Goal: Task Accomplishment & Management: Use online tool/utility

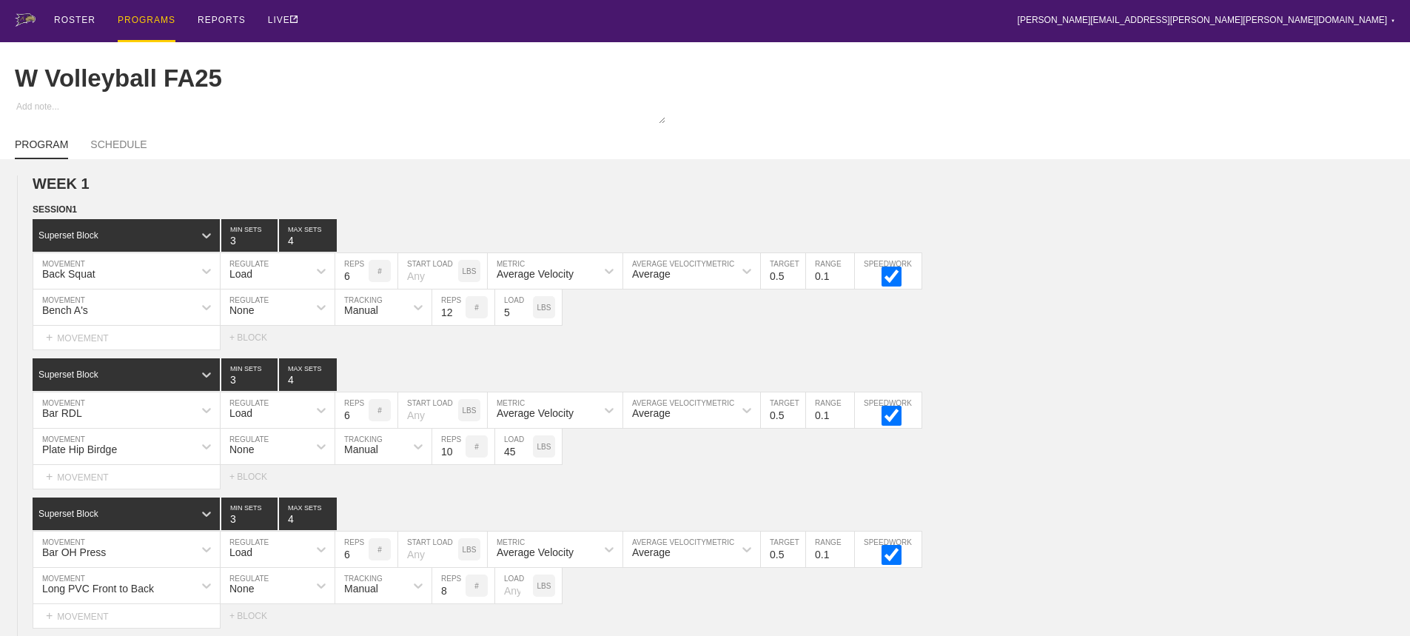
click at [771, 8] on div "ROSTER PROGRAMS REPORTS LIVE [PERSON_NAME][EMAIL_ADDRESS][PERSON_NAME][PERSON_N…" at bounding box center [705, 21] width 1381 height 42
click at [132, 12] on div "PROGRAMS" at bounding box center [147, 21] width 58 height 42
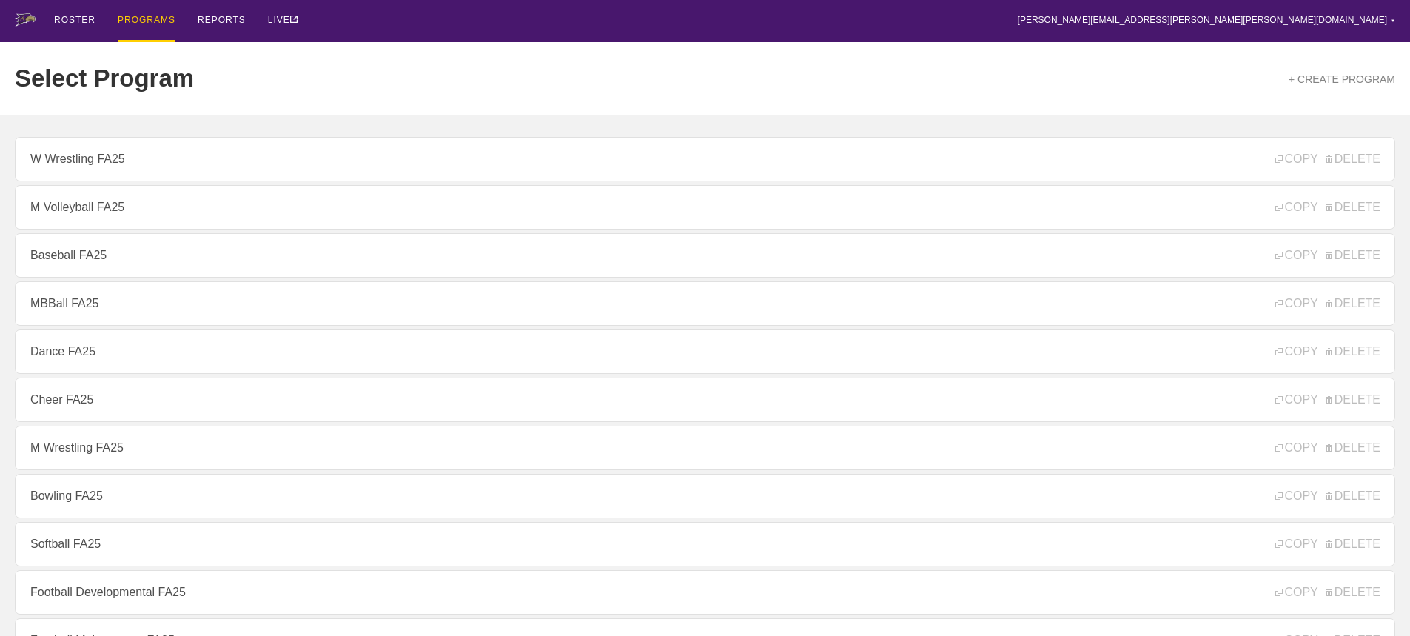
drag, startPoint x: 1038, startPoint y: 24, endPoint x: 1029, endPoint y: 21, distance: 9.6
click at [1038, 23] on div "ROSTER PROGRAMS REPORTS LIVE [PERSON_NAME][EMAIL_ADDRESS][PERSON_NAME][PERSON_N…" at bounding box center [705, 21] width 1381 height 42
click at [1228, 9] on div "ROSTER PROGRAMS REPORTS LIVE [PERSON_NAME][EMAIL_ADDRESS][PERSON_NAME][PERSON_N…" at bounding box center [705, 21] width 1381 height 42
click at [1216, 16] on div "ROSTER PROGRAMS REPORTS LIVE [PERSON_NAME][EMAIL_ADDRESS][PERSON_NAME][PERSON_N…" at bounding box center [705, 21] width 1381 height 42
click at [370, 24] on div "ROSTER PROGRAMS REPORTS LIVE [PERSON_NAME][EMAIL_ADDRESS][PERSON_NAME][PERSON_N…" at bounding box center [705, 21] width 1381 height 42
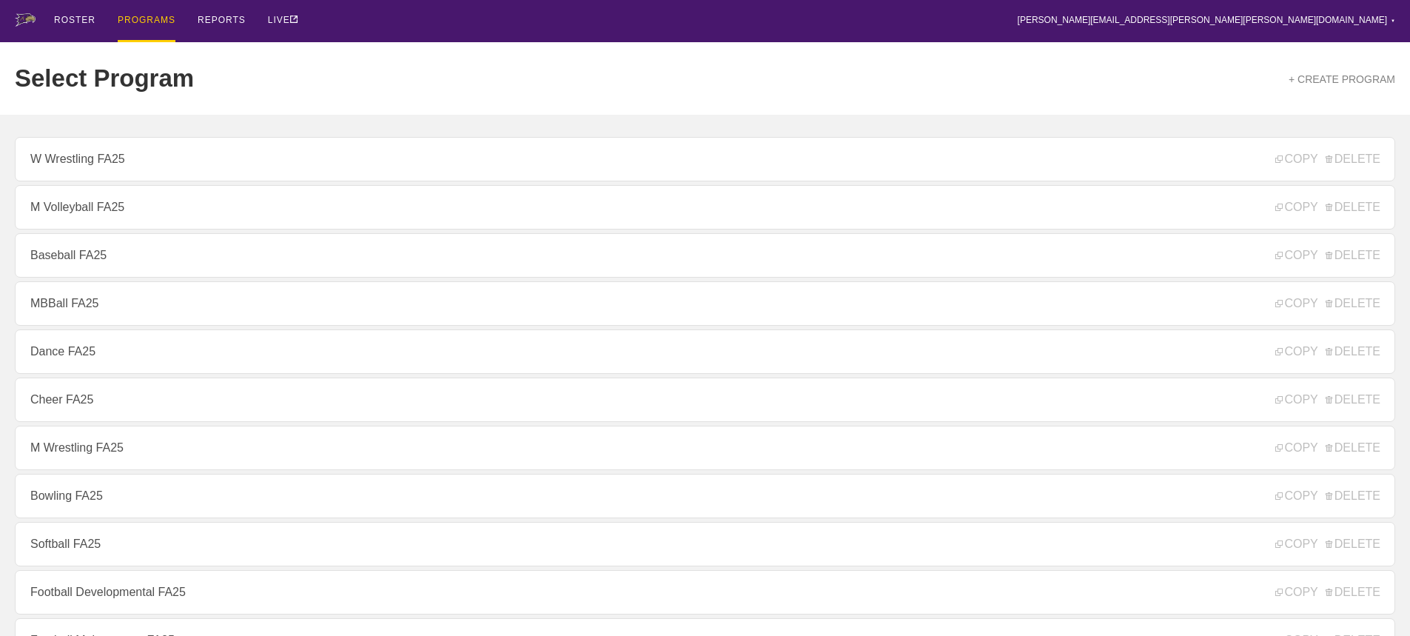
click at [767, 23] on div "ROSTER PROGRAMS REPORTS LIVE [PERSON_NAME][EMAIL_ADDRESS][PERSON_NAME][PERSON_N…" at bounding box center [705, 21] width 1381 height 42
click at [510, 14] on div "ROSTER PROGRAMS REPORTS LIVE [PERSON_NAME][EMAIL_ADDRESS][PERSON_NAME][PERSON_N…" at bounding box center [705, 21] width 1381 height 42
click at [414, 22] on div "ROSTER PROGRAMS REPORTS LIVE [PERSON_NAME][EMAIL_ADDRESS][PERSON_NAME][PERSON_N…" at bounding box center [705, 21] width 1381 height 42
click at [407, 19] on div "ROSTER PROGRAMS REPORTS LIVE [PERSON_NAME][EMAIL_ADDRESS][PERSON_NAME][PERSON_N…" at bounding box center [705, 21] width 1381 height 42
click at [401, 25] on div "ROSTER PROGRAMS REPORTS LIVE [PERSON_NAME][EMAIL_ADDRESS][PERSON_NAME][PERSON_N…" at bounding box center [705, 21] width 1381 height 42
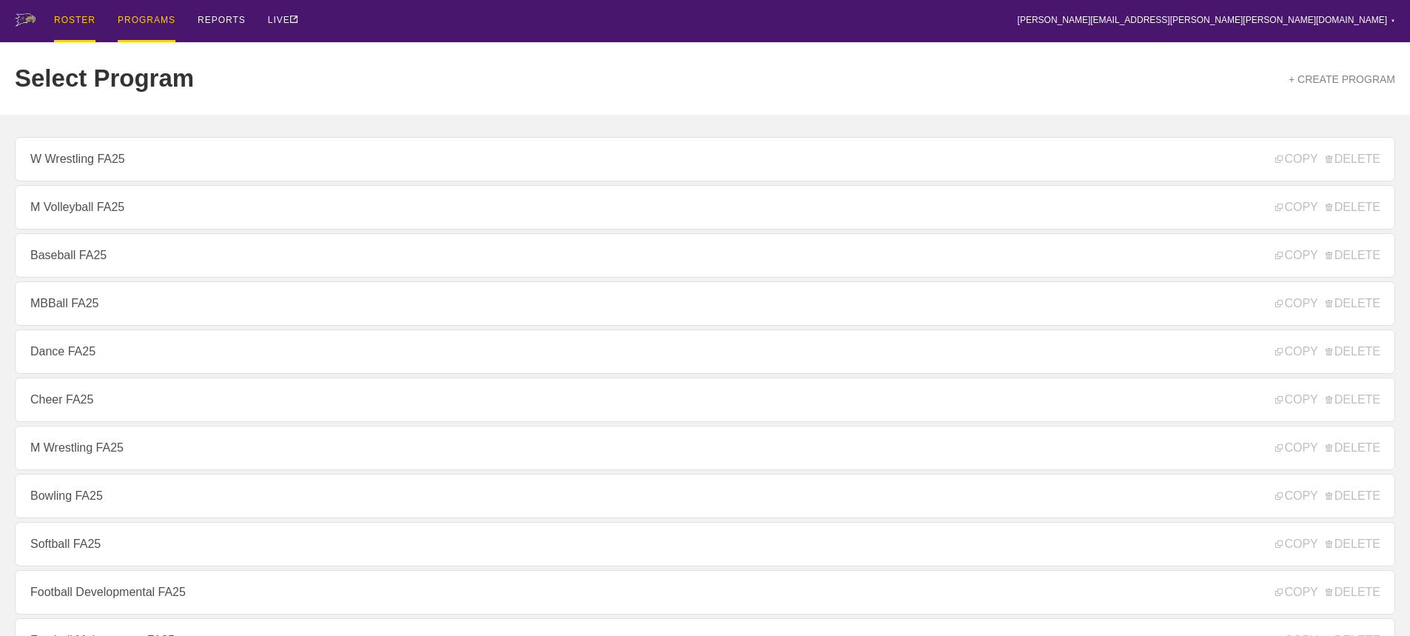
click at [68, 17] on div "ROSTER" at bounding box center [74, 21] width 41 height 42
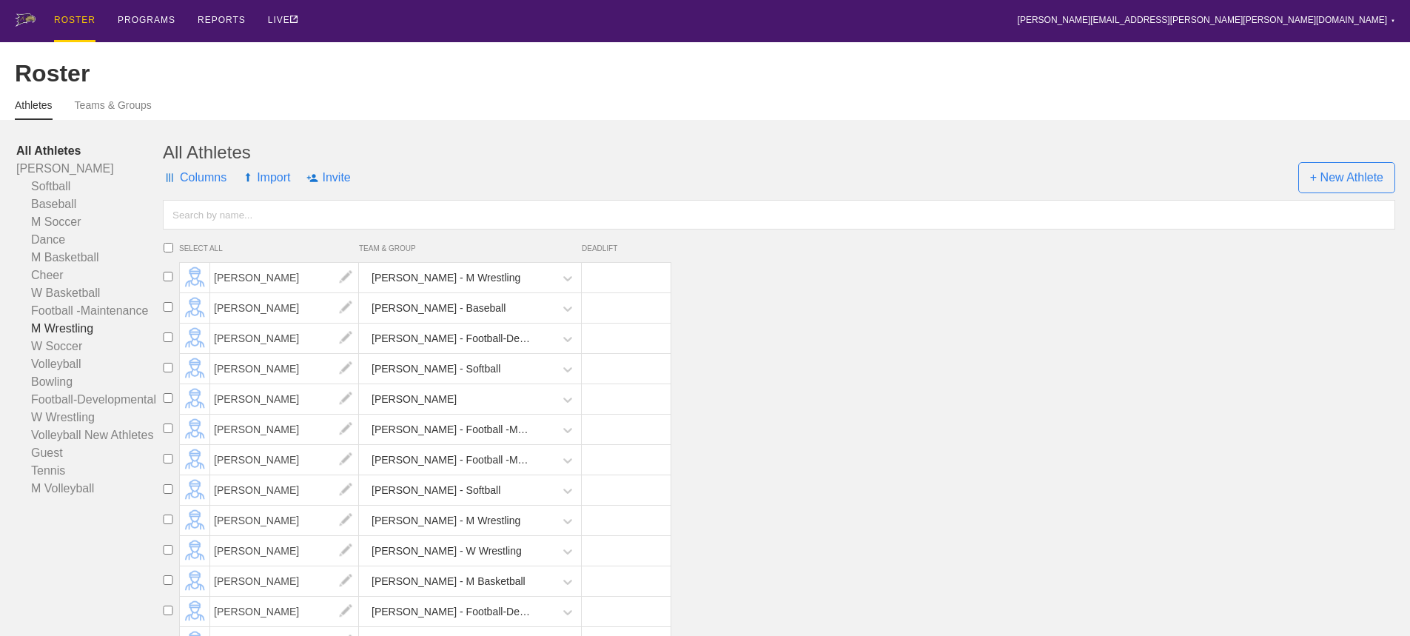
click at [64, 337] on link "M Wrestling" at bounding box center [89, 329] width 147 height 18
click at [318, 229] on input "text" at bounding box center [779, 215] width 1233 height 30
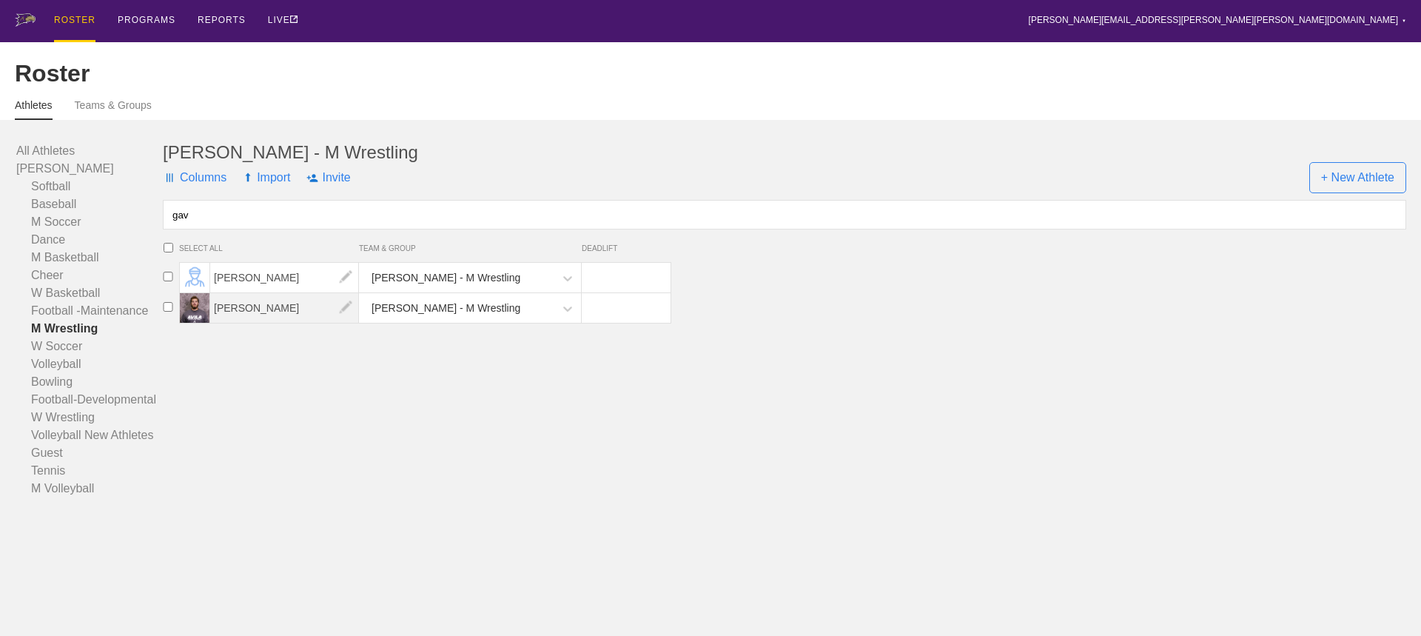
type input "gav"
click at [269, 320] on span "[PERSON_NAME]" at bounding box center [284, 308] width 149 height 30
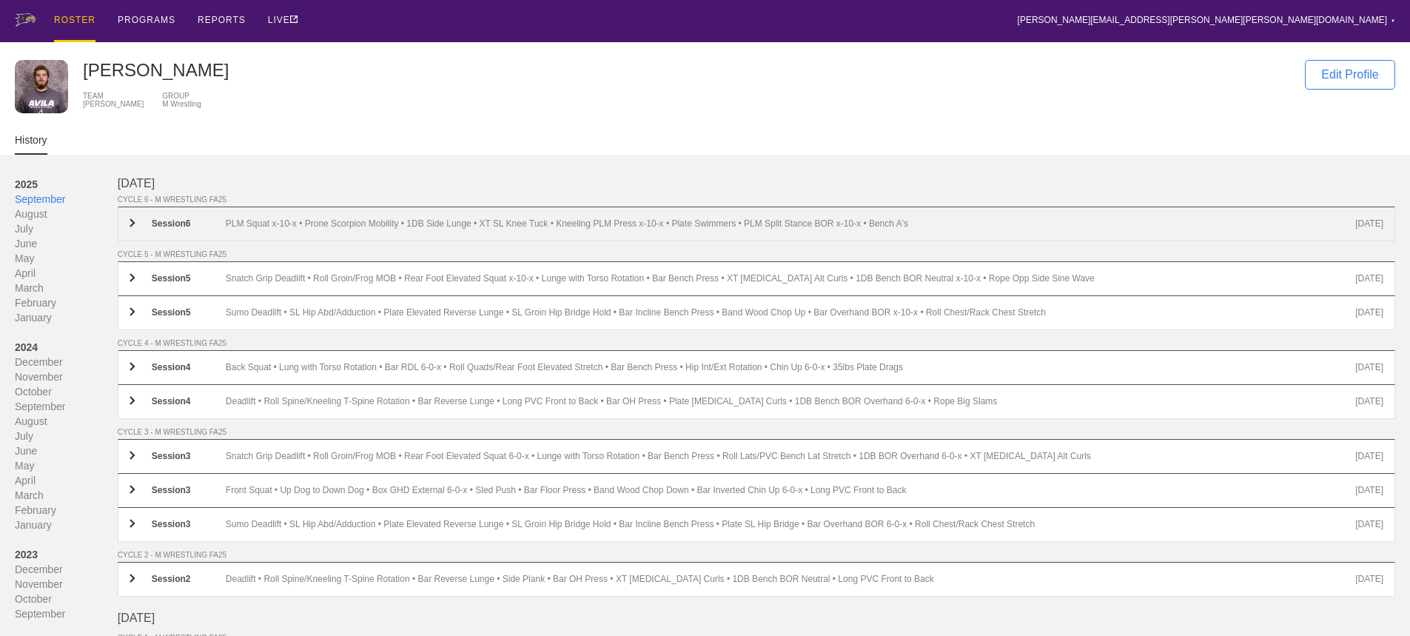
click at [415, 229] on div "PLM Squat x-10-x • Prone Scorpion Mobility • 1DB Side Lunge • XT SL Knee Tuck •…" at bounding box center [791, 223] width 1130 height 11
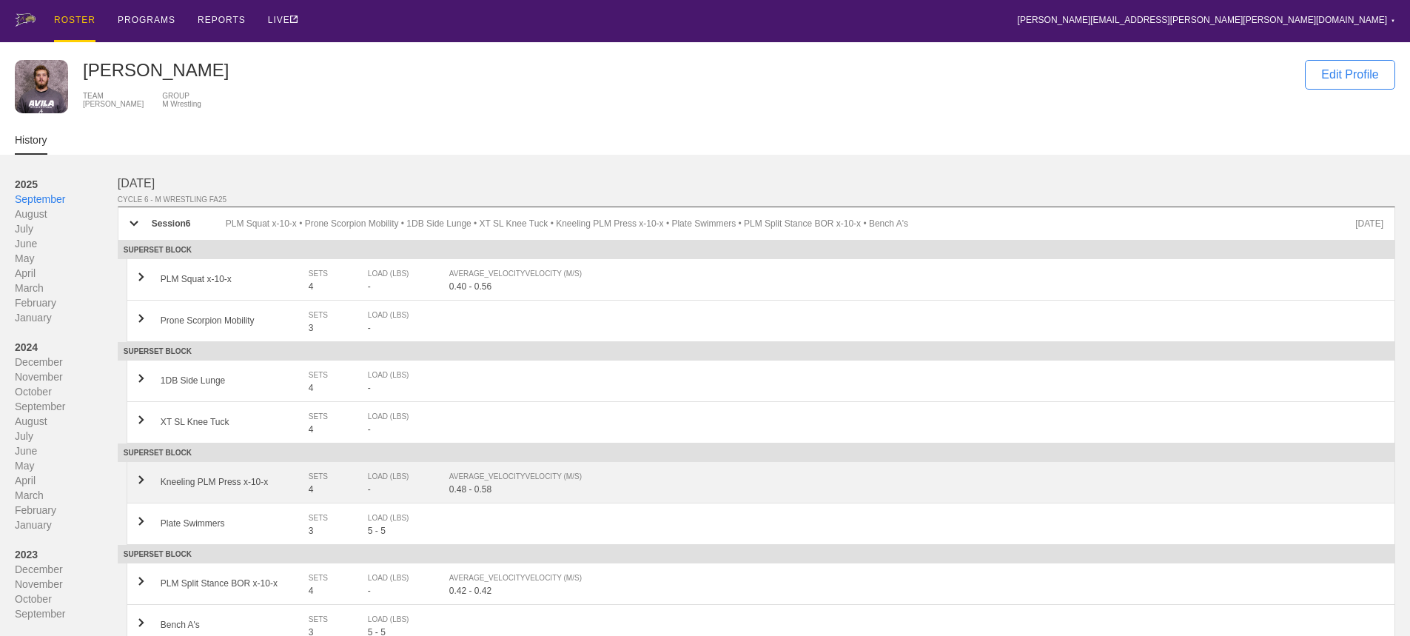
click at [504, 484] on div "AVERAGE_VELOCITY VELOCITY (M/S)" at bounding box center [908, 476] width 919 height 15
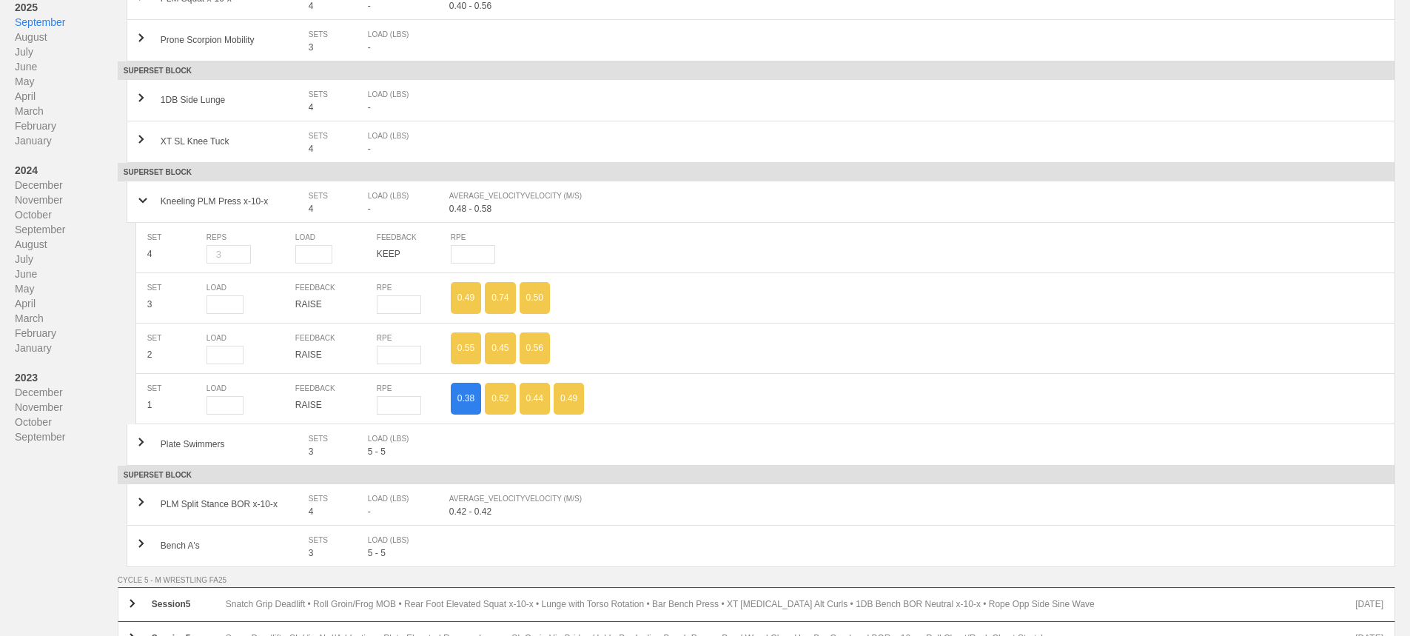
scroll to position [296, 0]
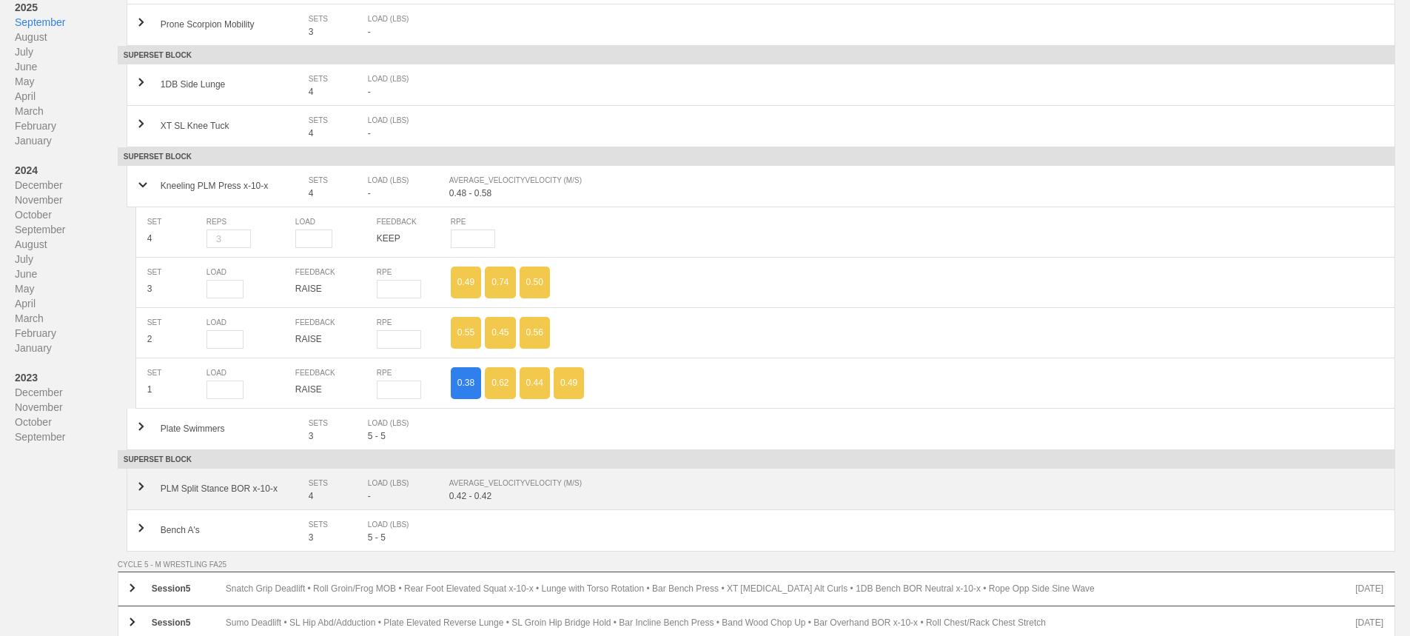
click at [489, 491] on div "AVERAGE_VELOCITY VELOCITY (M/S)" at bounding box center [908, 483] width 919 height 15
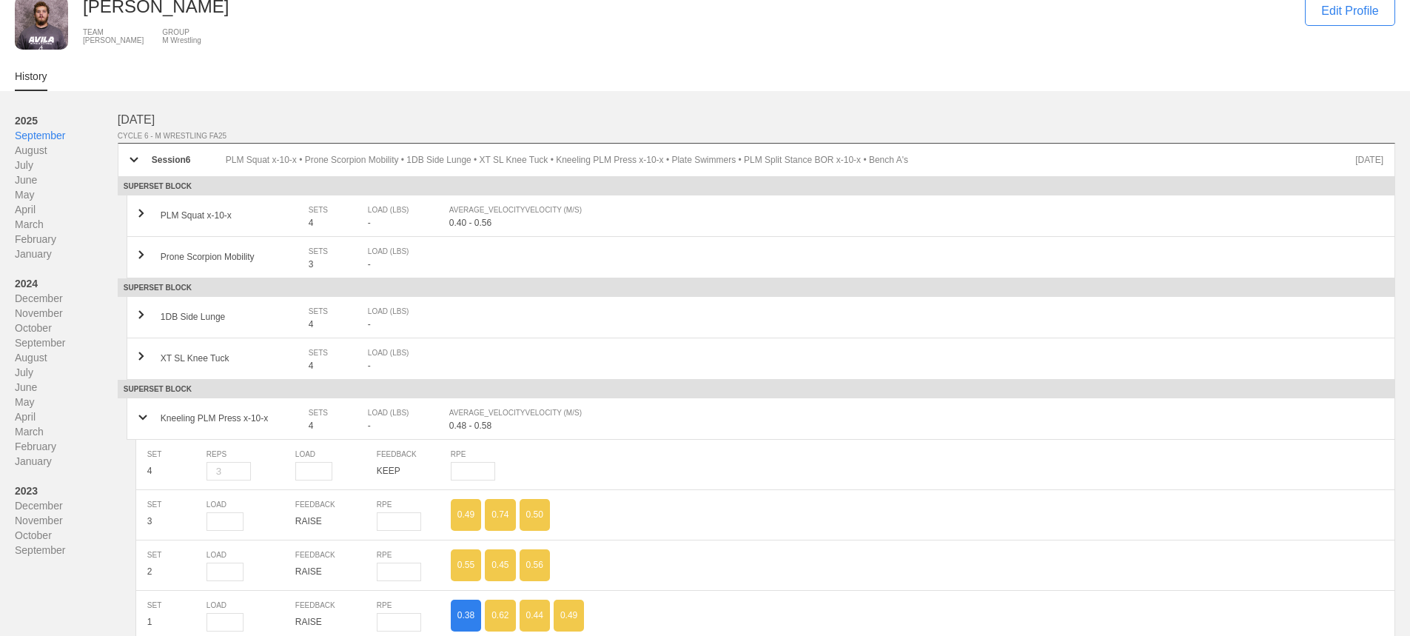
scroll to position [0, 0]
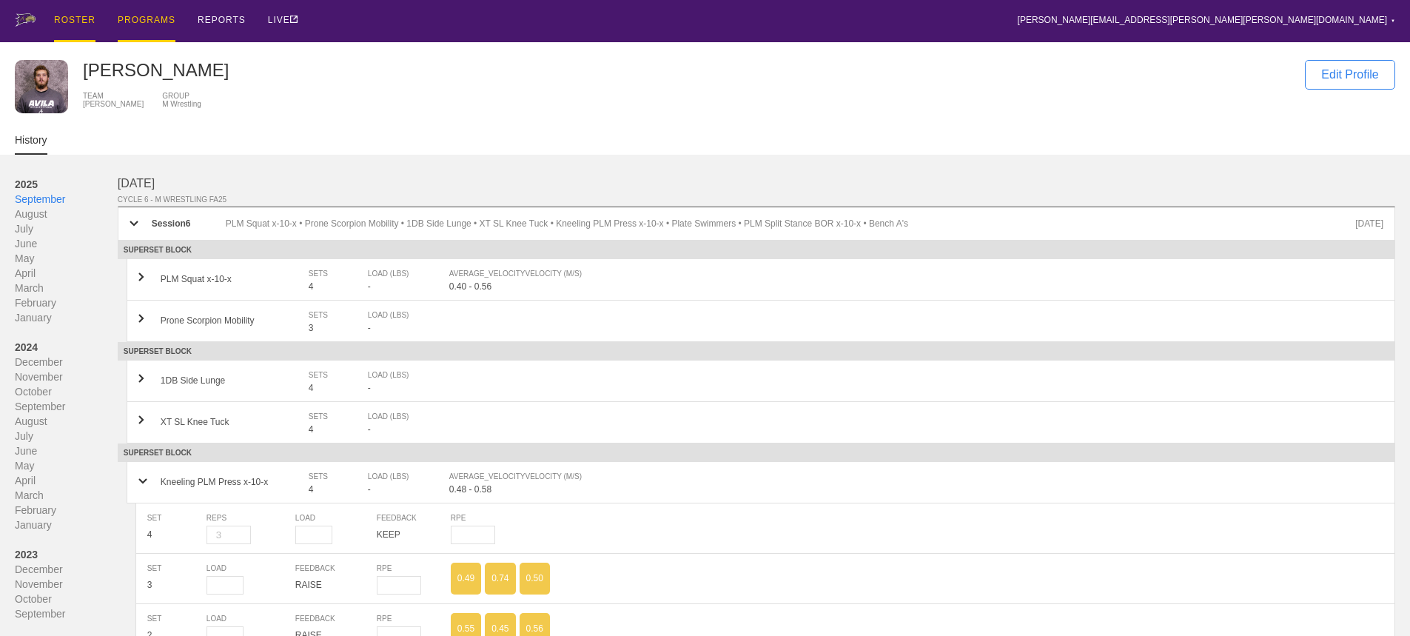
click at [149, 18] on div "PROGRAMS" at bounding box center [147, 21] width 58 height 42
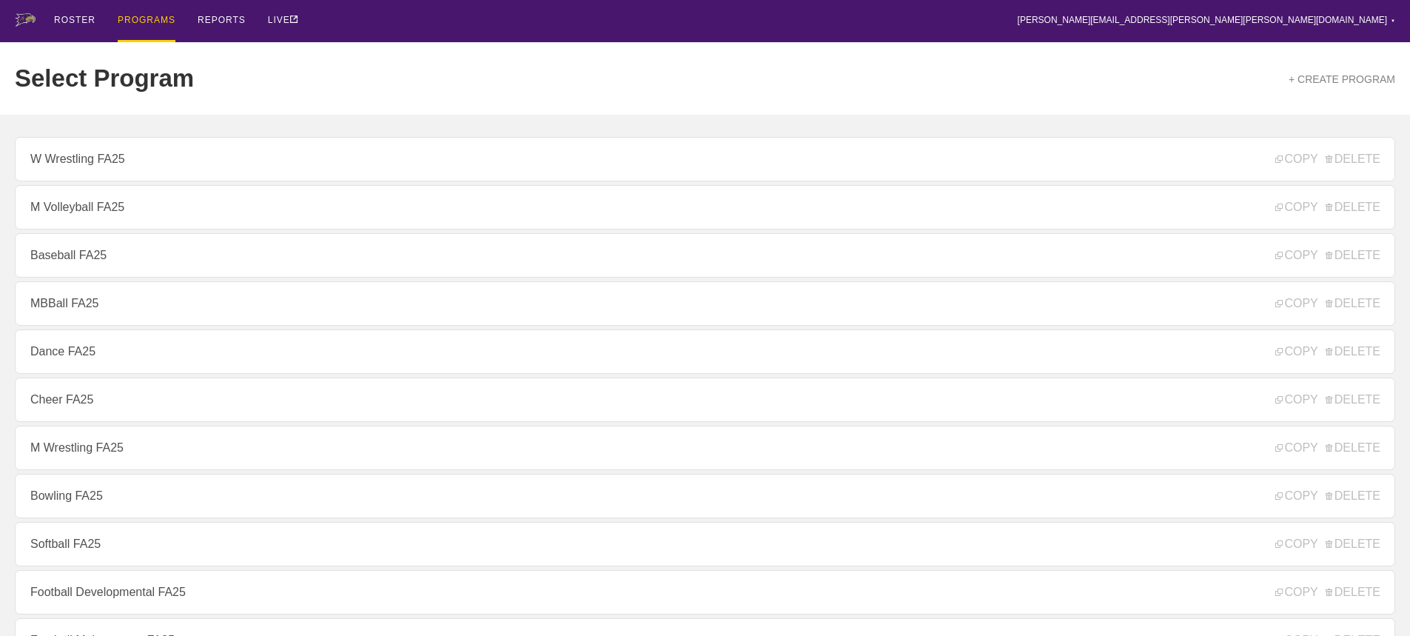
click at [685, 29] on div "ROSTER PROGRAMS REPORTS LIVE [PERSON_NAME][EMAIL_ADDRESS][PERSON_NAME][PERSON_N…" at bounding box center [705, 21] width 1381 height 42
click at [71, 17] on div "ROSTER" at bounding box center [74, 21] width 41 height 42
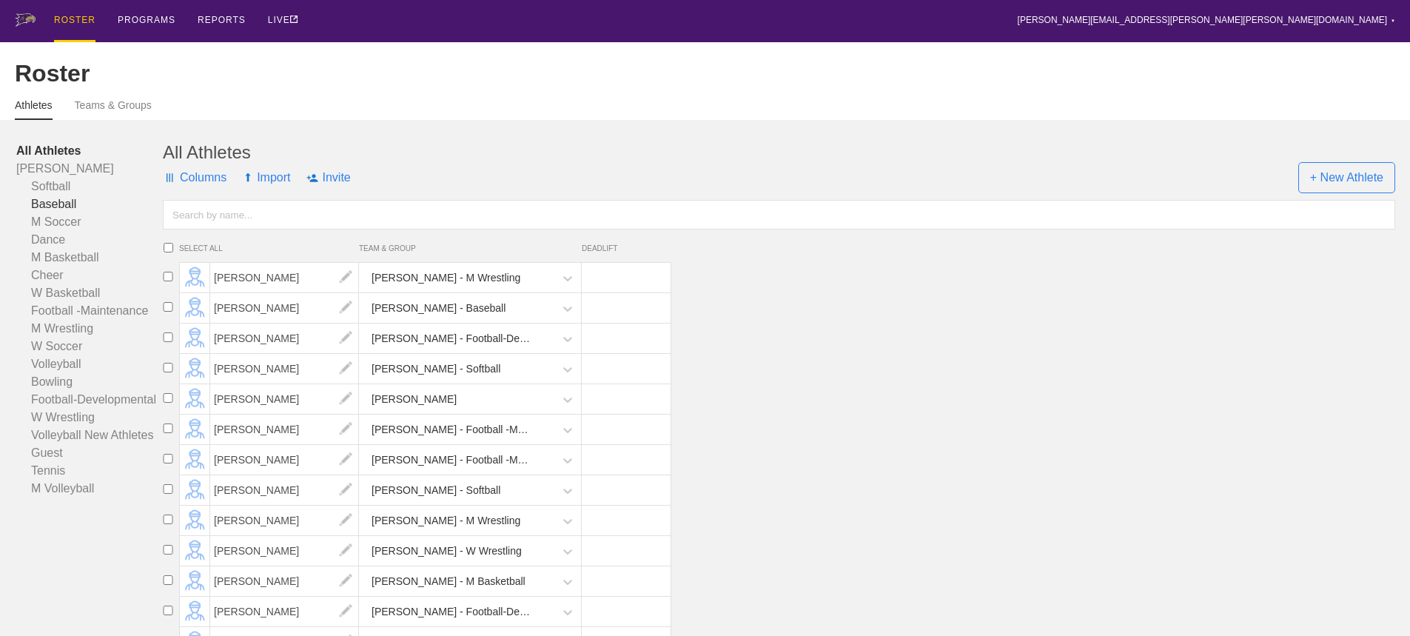
click at [56, 213] on link "Baseball" at bounding box center [89, 204] width 147 height 18
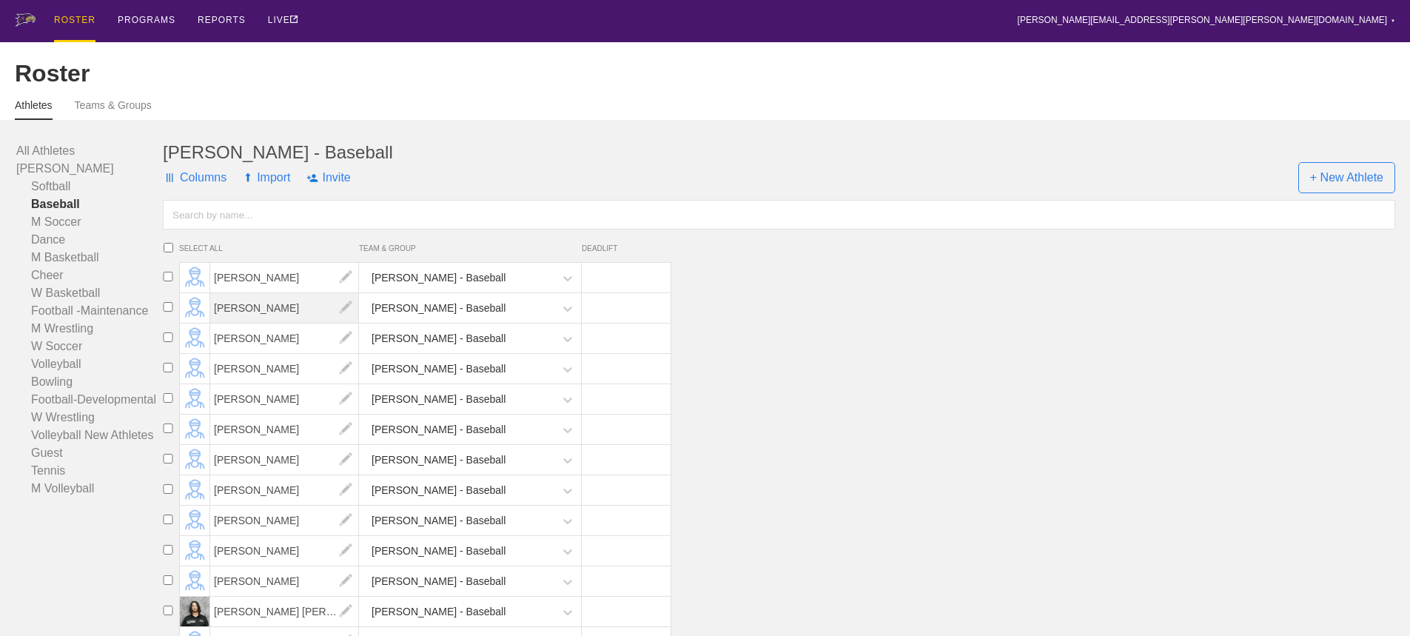
click at [246, 321] on span "[PERSON_NAME]" at bounding box center [284, 308] width 149 height 30
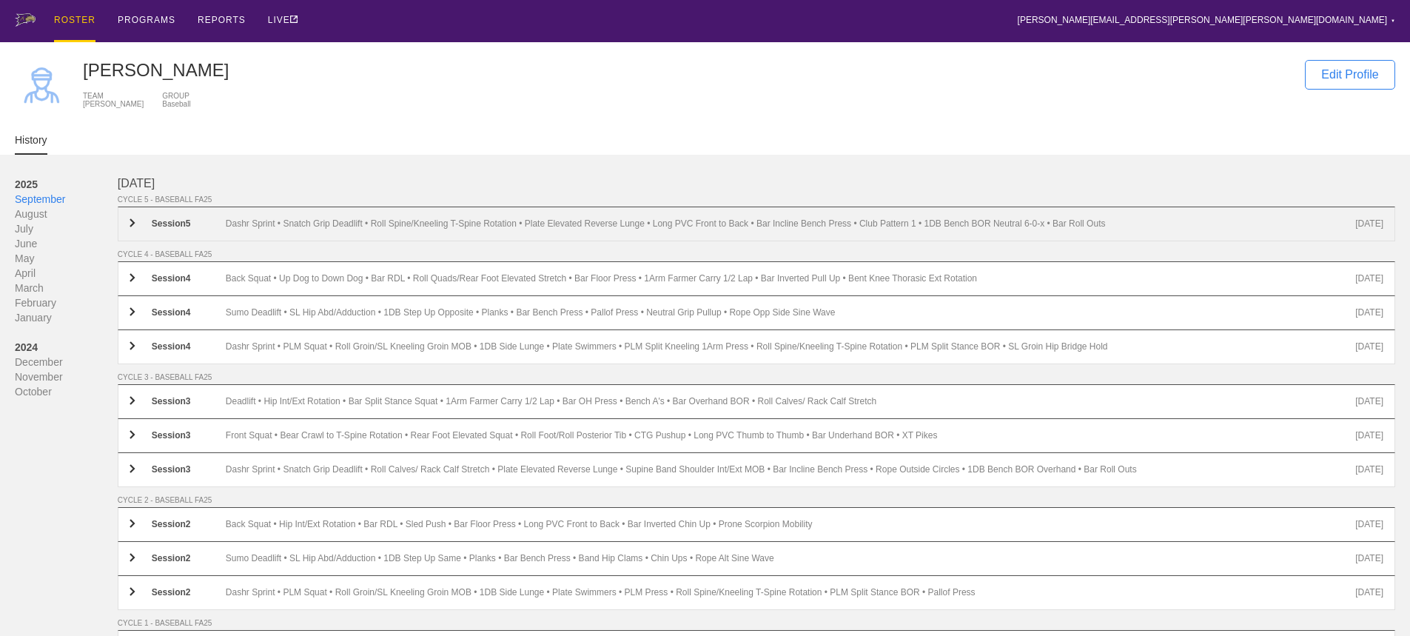
click at [240, 229] on div "Dashr Sprint • Snatch Grip Deadlift • Roll Spine/Kneeling T-Spine Rotation • Pl…" at bounding box center [791, 223] width 1130 height 11
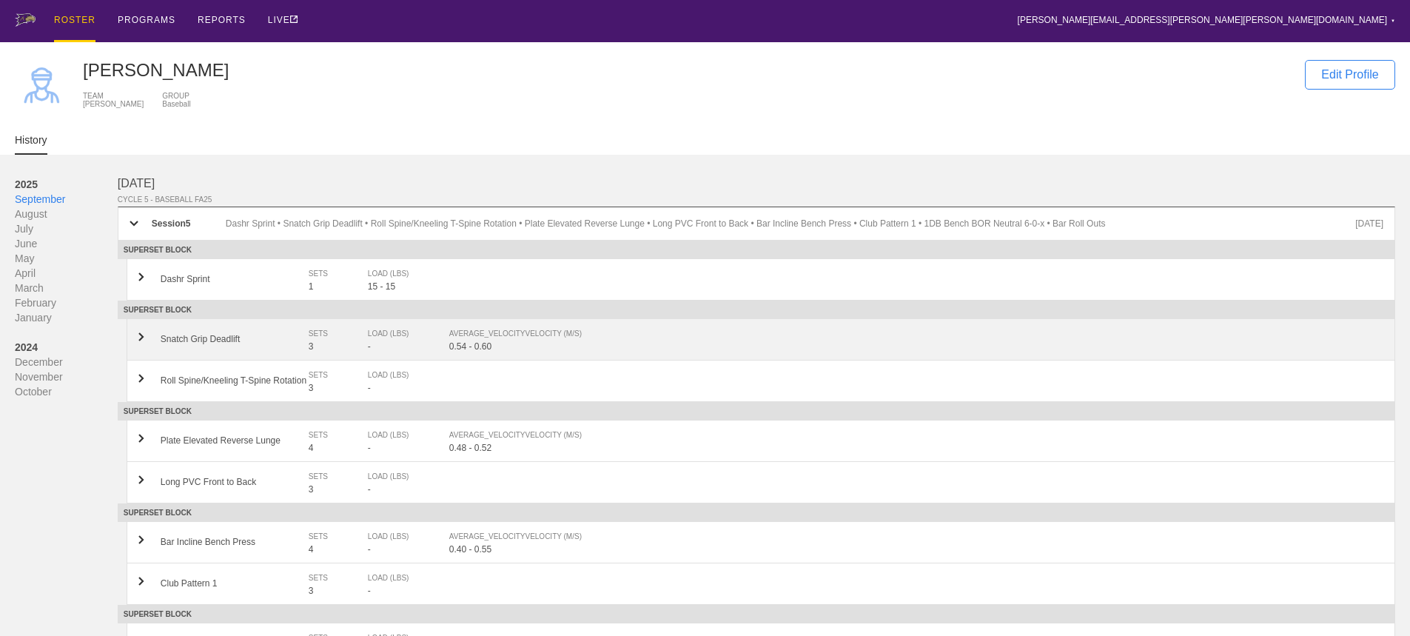
click at [479, 341] on div "AVERAGE_VELOCITY VELOCITY (M/S)" at bounding box center [908, 333] width 919 height 15
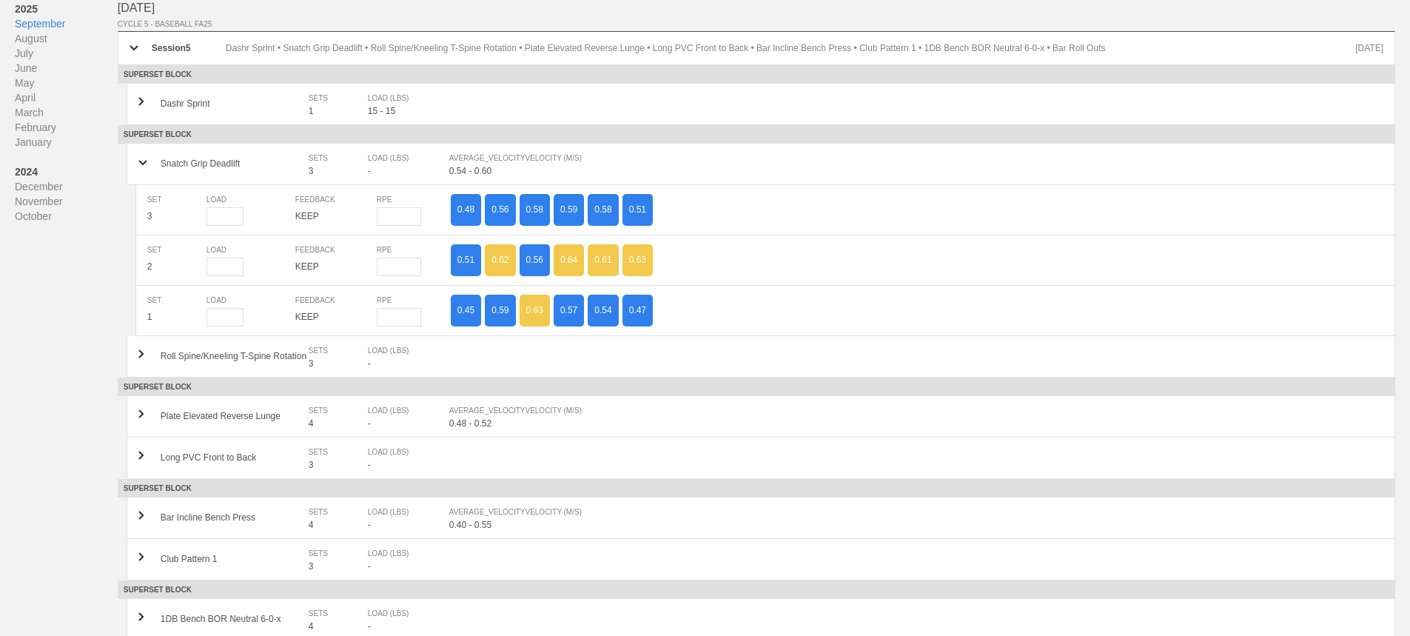
scroll to position [222, 0]
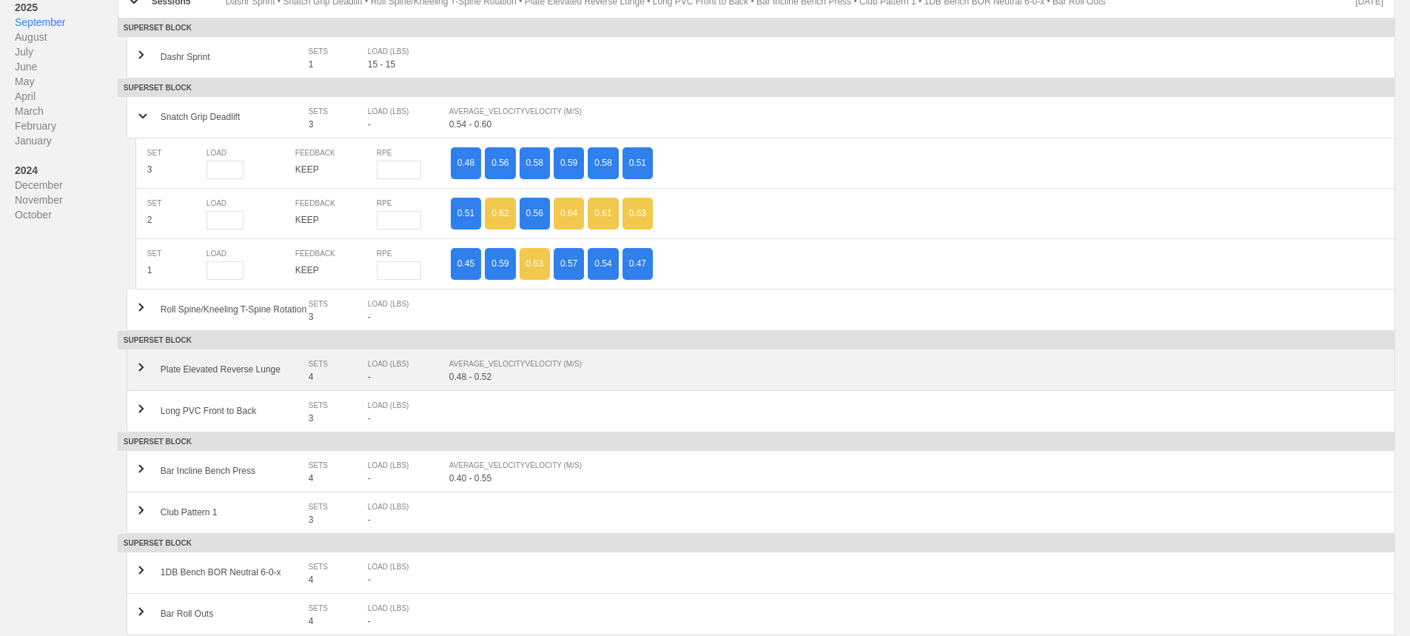
click at [477, 372] on div "AVERAGE_VELOCITY VELOCITY (M/S)" at bounding box center [908, 364] width 919 height 15
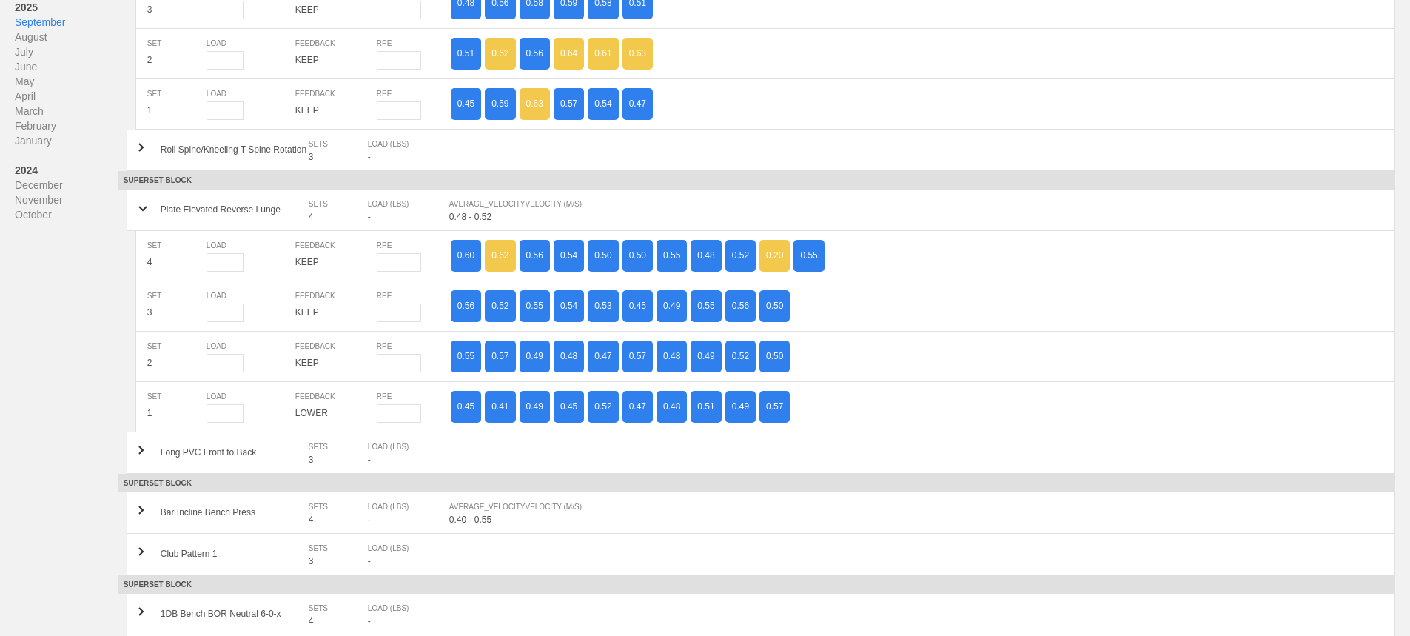
scroll to position [444, 0]
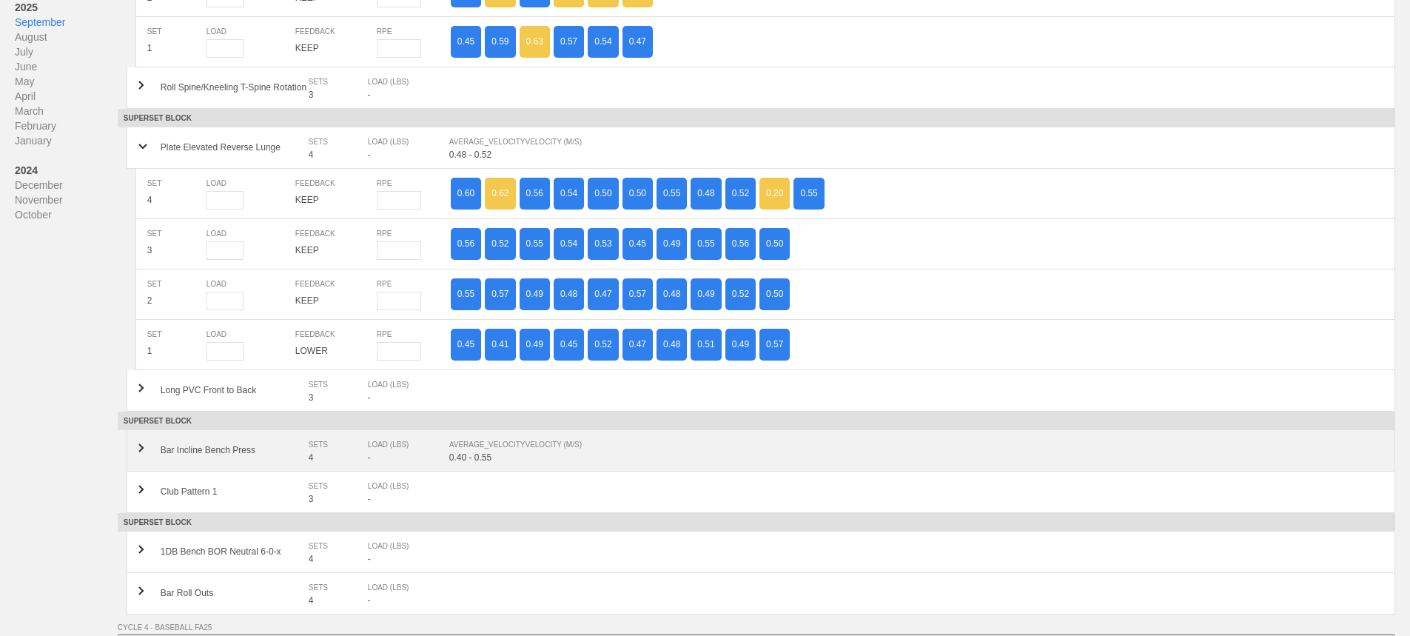
click at [507, 452] on div "AVERAGE_VELOCITY VELOCITY (M/S)" at bounding box center [908, 445] width 919 height 15
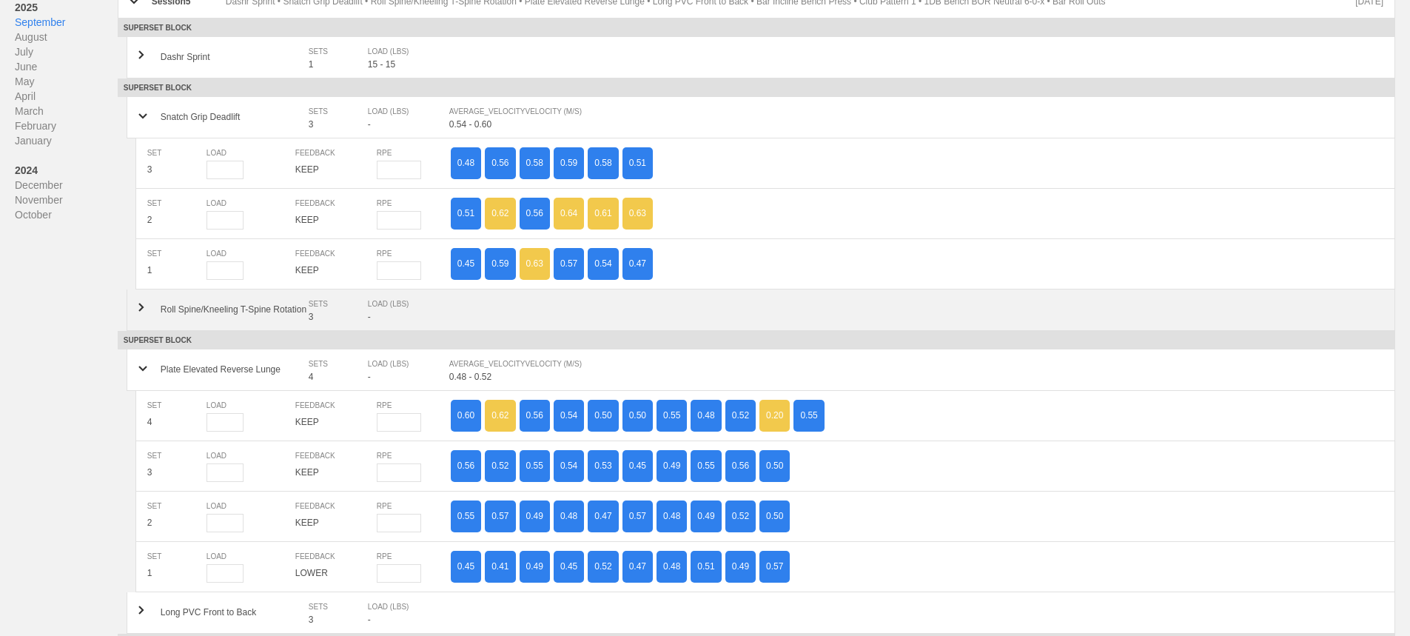
scroll to position [0, 0]
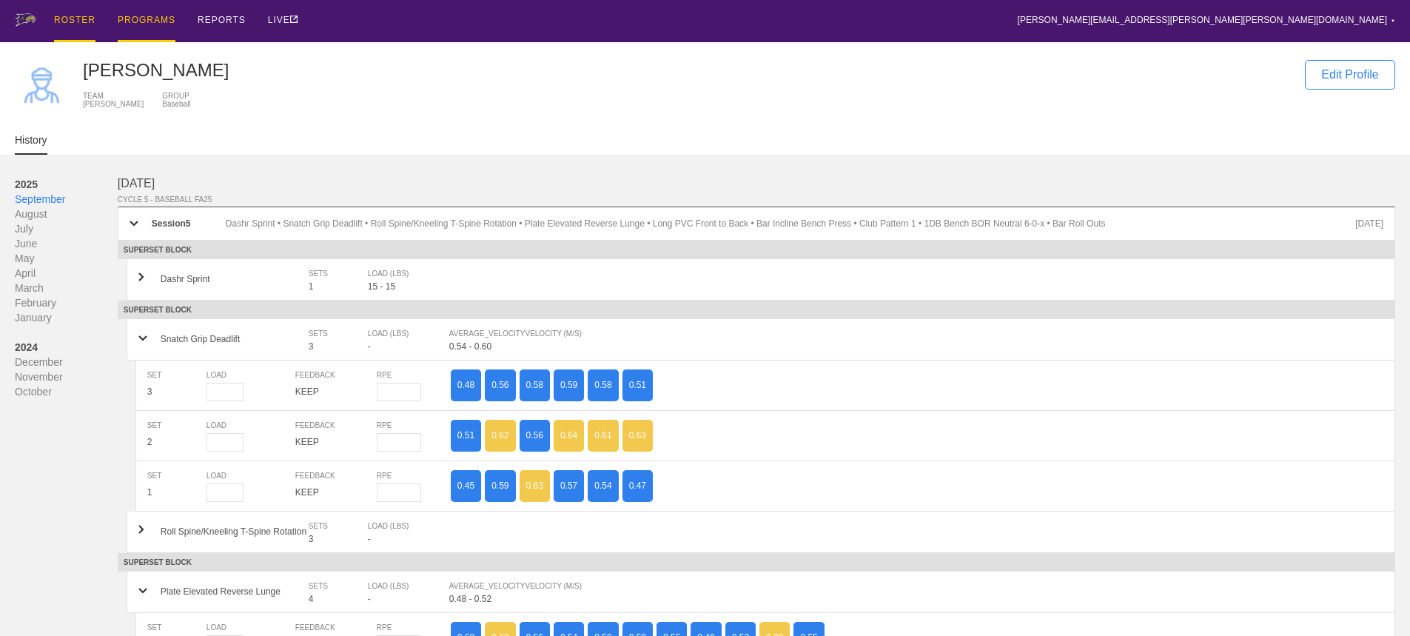
click at [140, 20] on div "PROGRAMS" at bounding box center [147, 21] width 58 height 42
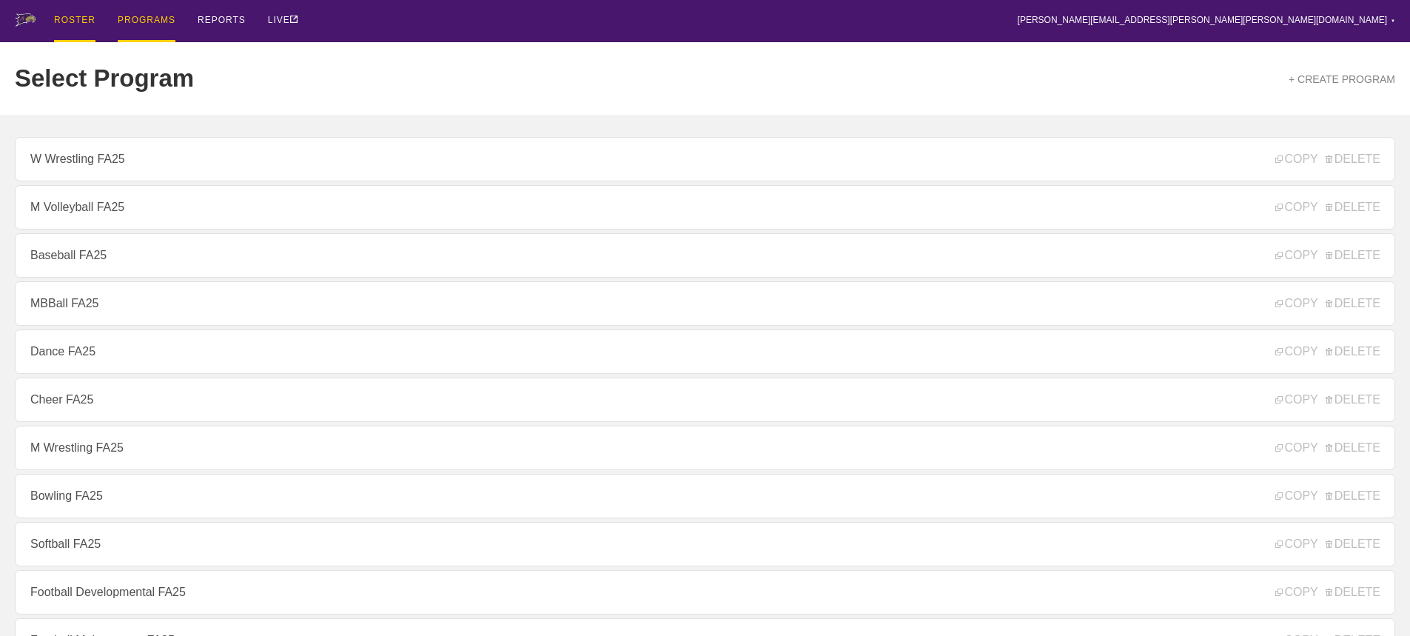
click at [84, 19] on div "ROSTER" at bounding box center [74, 21] width 41 height 42
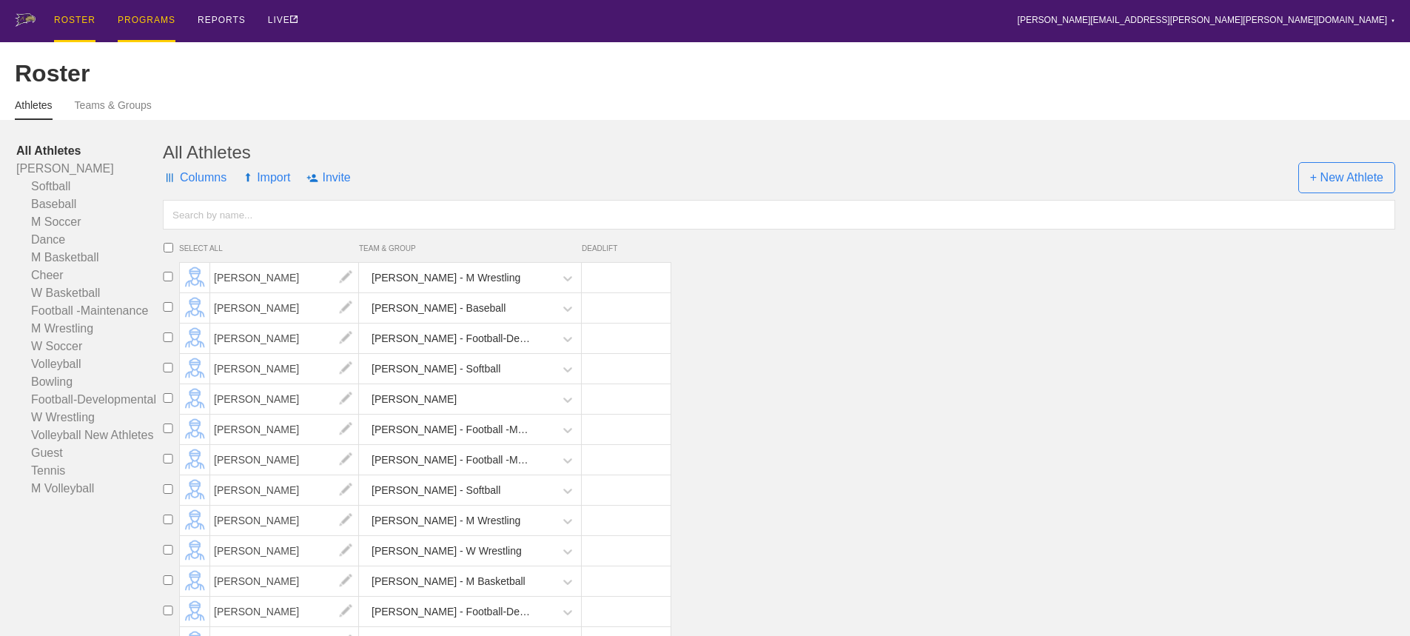
click at [147, 19] on div "PROGRAMS" at bounding box center [147, 21] width 58 height 42
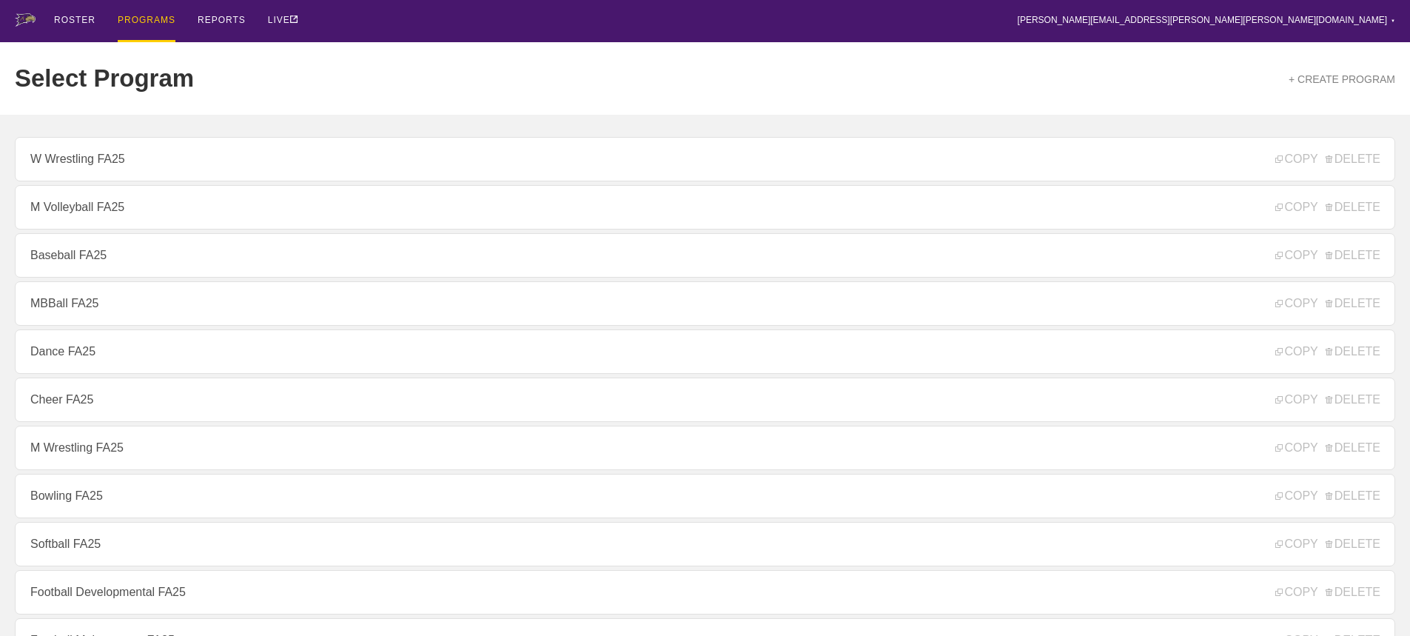
click at [338, 27] on div "ROSTER PROGRAMS REPORTS LIVE [PERSON_NAME][EMAIL_ADDRESS][PERSON_NAME][PERSON_N…" at bounding box center [705, 21] width 1381 height 42
click at [717, 28] on div "ROSTER PROGRAMS REPORTS LIVE [PERSON_NAME][EMAIL_ADDRESS][PERSON_NAME][PERSON_N…" at bounding box center [705, 21] width 1381 height 42
click at [1242, 19] on div "ROSTER PROGRAMS REPORTS LIVE [PERSON_NAME][EMAIL_ADDRESS][PERSON_NAME][PERSON_N…" at bounding box center [705, 21] width 1381 height 42
click at [1227, 17] on div "ROSTER PROGRAMS REPORTS LIVE [PERSON_NAME][EMAIL_ADDRESS][PERSON_NAME][PERSON_N…" at bounding box center [705, 21] width 1381 height 42
click at [1190, 20] on div "ROSTER PROGRAMS REPORTS LIVE [PERSON_NAME][EMAIL_ADDRESS][PERSON_NAME][PERSON_N…" at bounding box center [705, 21] width 1381 height 42
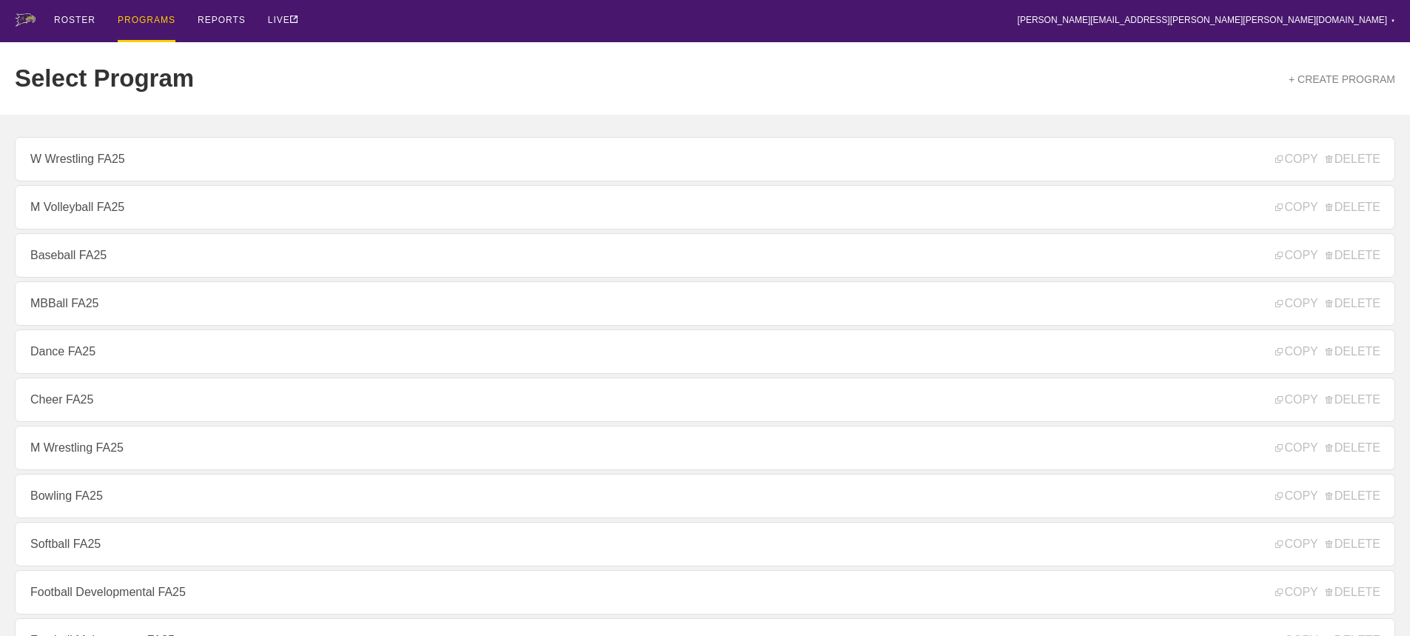
click at [1210, 11] on div "ROSTER PROGRAMS REPORTS LIVE [PERSON_NAME][EMAIL_ADDRESS][PERSON_NAME][PERSON_N…" at bounding box center [705, 21] width 1381 height 42
click at [549, 19] on div "ROSTER PROGRAMS REPORTS LIVE [PERSON_NAME][EMAIL_ADDRESS][PERSON_NAME][PERSON_N…" at bounding box center [705, 21] width 1381 height 42
click at [589, 21] on div "ROSTER PROGRAMS REPORTS LIVE [PERSON_NAME][EMAIL_ADDRESS][PERSON_NAME][PERSON_N…" at bounding box center [705, 21] width 1381 height 42
click at [678, 9] on div "ROSTER PROGRAMS REPORTS LIVE [PERSON_NAME][EMAIL_ADDRESS][PERSON_NAME][PERSON_N…" at bounding box center [705, 21] width 1381 height 42
click at [1217, 19] on div "ROSTER PROGRAMS REPORTS LIVE [PERSON_NAME][EMAIL_ADDRESS][PERSON_NAME][PERSON_N…" at bounding box center [705, 21] width 1381 height 42
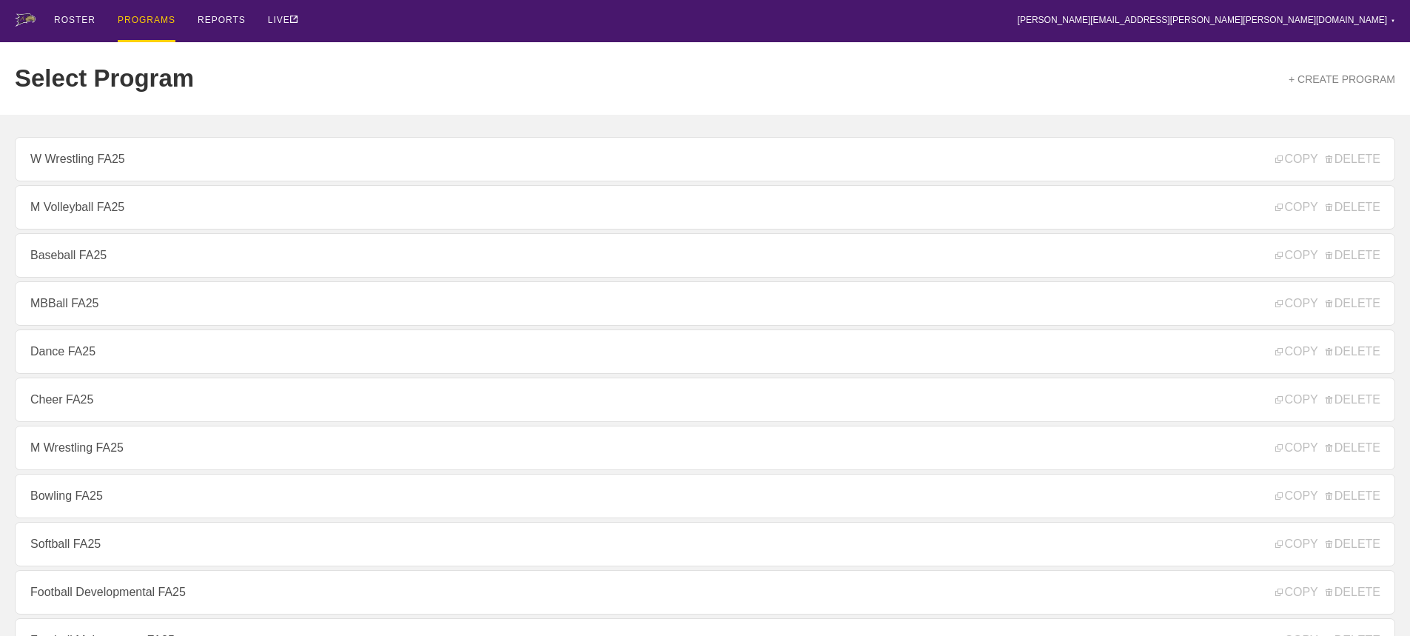
click at [1186, 28] on div "ROSTER PROGRAMS REPORTS LIVE [PERSON_NAME][EMAIL_ADDRESS][PERSON_NAME][PERSON_N…" at bounding box center [705, 21] width 1381 height 42
click at [1192, 31] on div "ROSTER PROGRAMS REPORTS LIVE [PERSON_NAME][EMAIL_ADDRESS][PERSON_NAME][PERSON_N…" at bounding box center [705, 21] width 1381 height 42
click at [543, 35] on div "ROSTER PROGRAMS REPORTS LIVE [PERSON_NAME][EMAIL_ADDRESS][PERSON_NAME][PERSON_N…" at bounding box center [705, 21] width 1381 height 42
click at [429, 18] on div "ROSTER PROGRAMS REPORTS LIVE [PERSON_NAME][EMAIL_ADDRESS][PERSON_NAME][PERSON_N…" at bounding box center [705, 21] width 1381 height 42
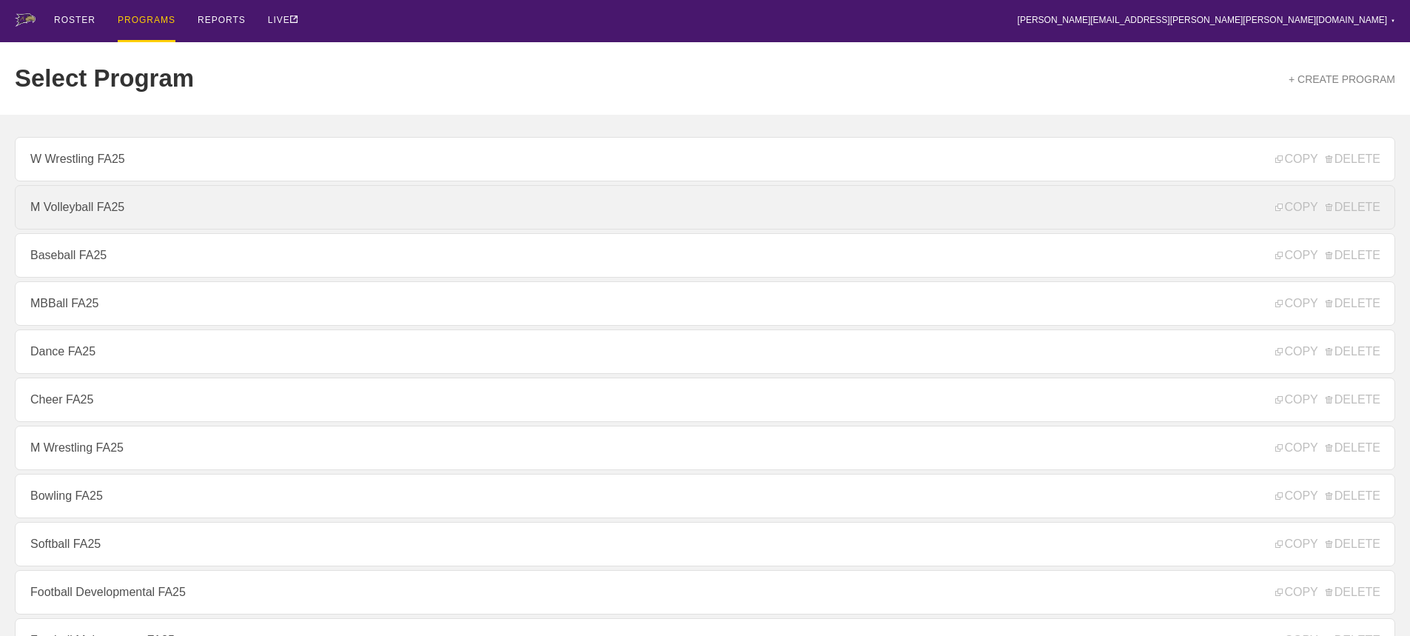
click at [84, 214] on link "M Volleyball FA25" at bounding box center [705, 207] width 1381 height 44
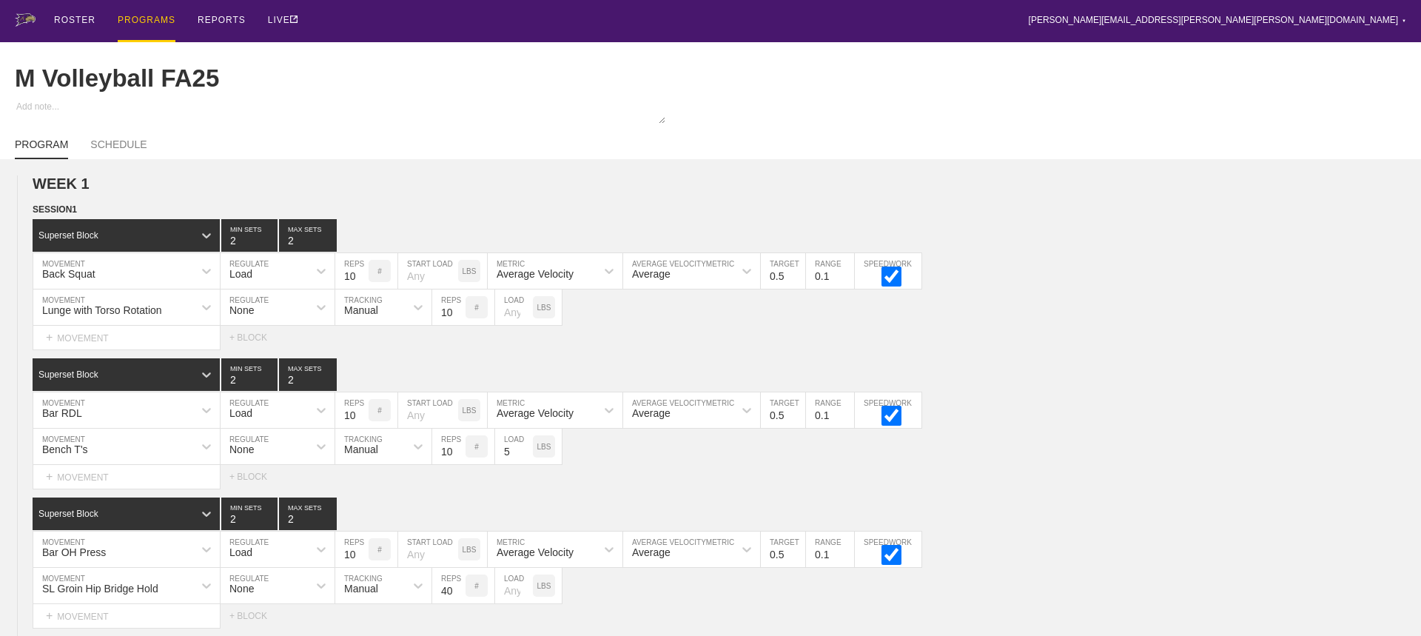
type textarea "x"
type input "M Volleyball FA25"
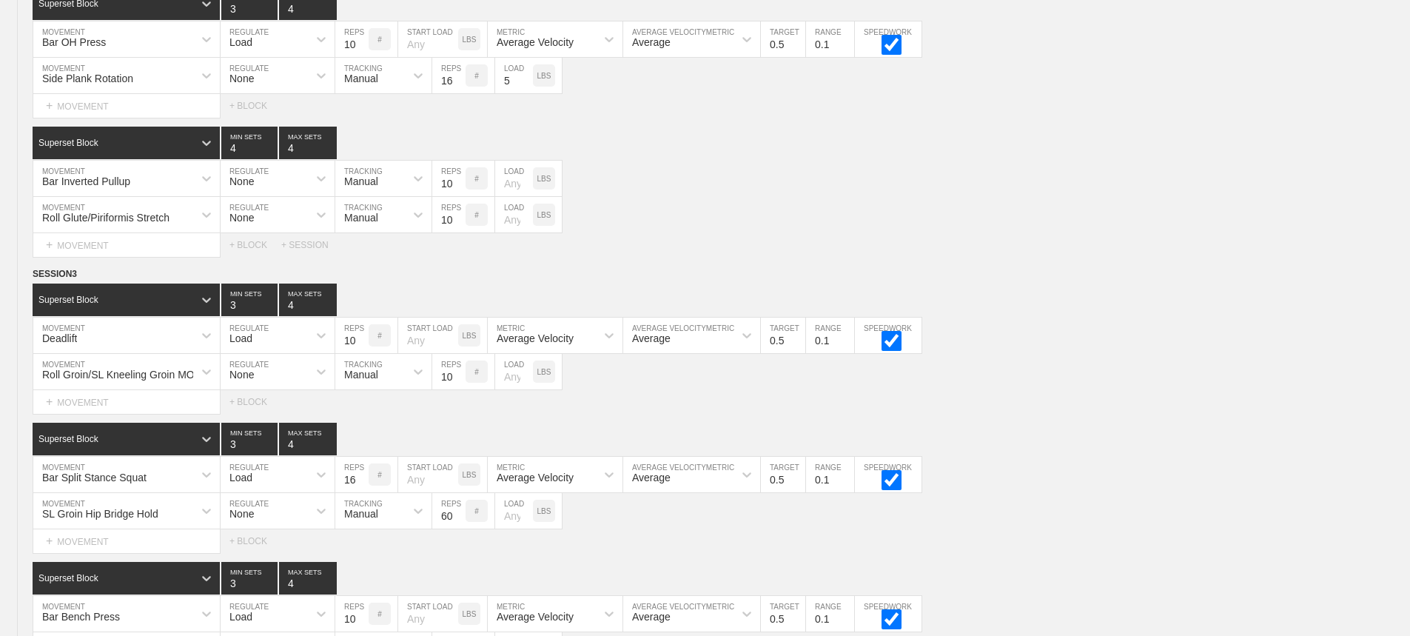
scroll to position [6855, 0]
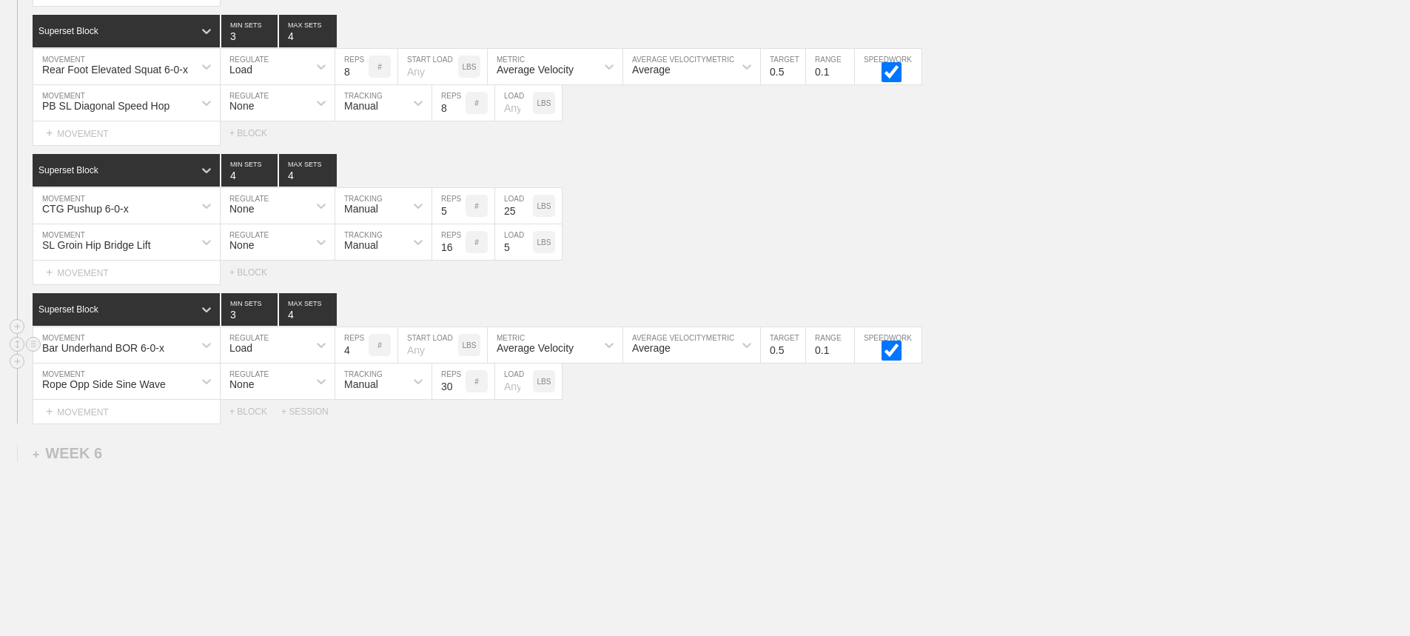
scroll to position [6707, 0]
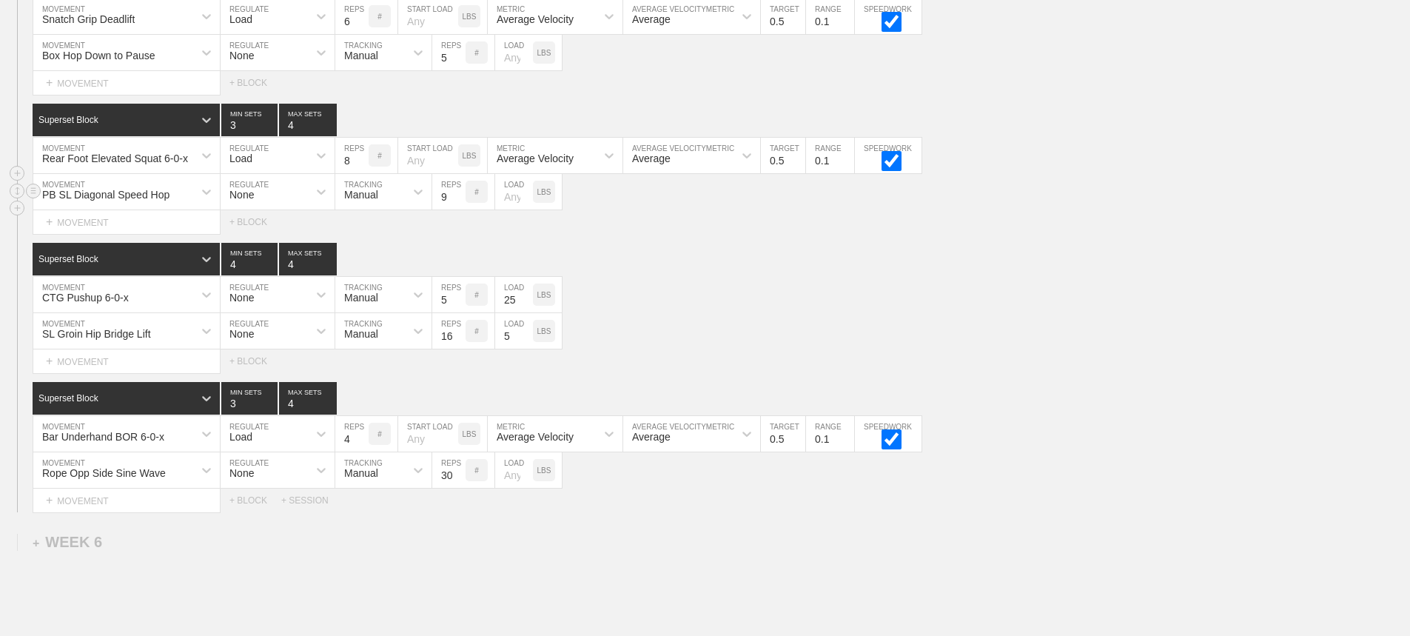
click at [456, 204] on input "9" at bounding box center [448, 192] width 33 height 36
click at [456, 204] on input "10" at bounding box center [448, 192] width 33 height 36
click at [456, 204] on input "11" at bounding box center [448, 192] width 33 height 36
type input "12"
click at [456, 204] on input "12" at bounding box center [448, 192] width 33 height 36
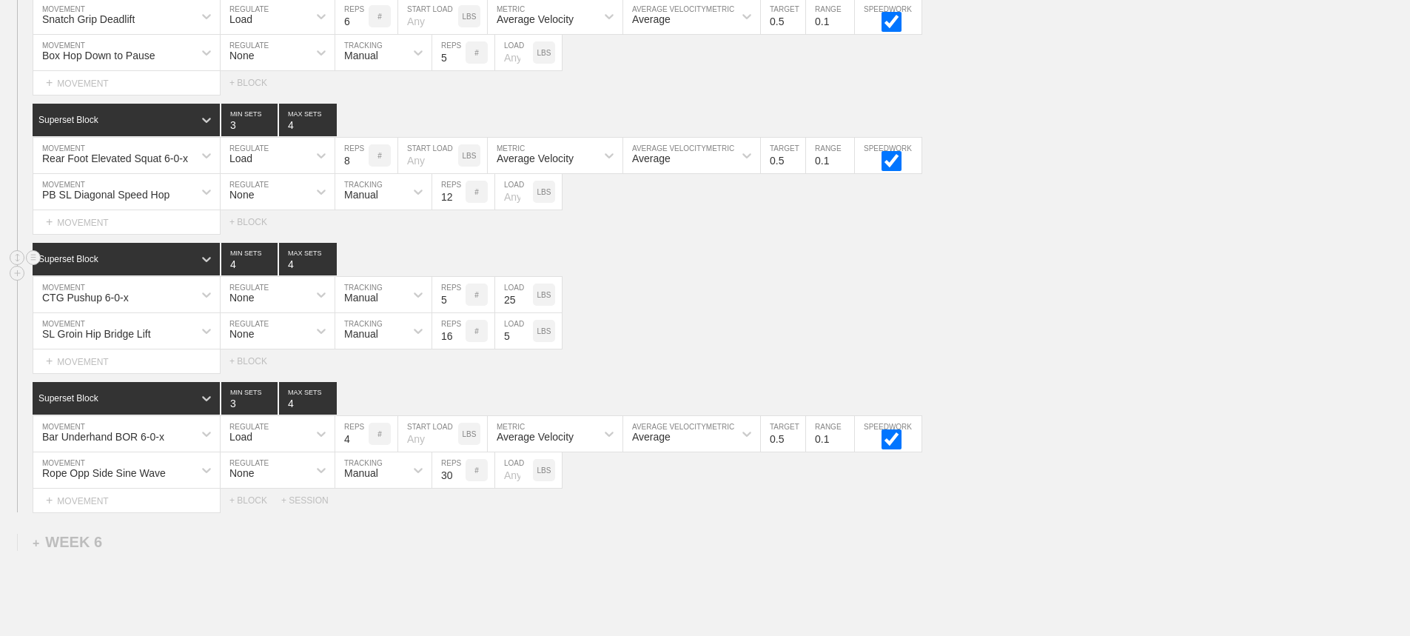
click at [685, 275] on div "Superset Block 4 MIN SETS 4 MAX SETS" at bounding box center [722, 259] width 1378 height 33
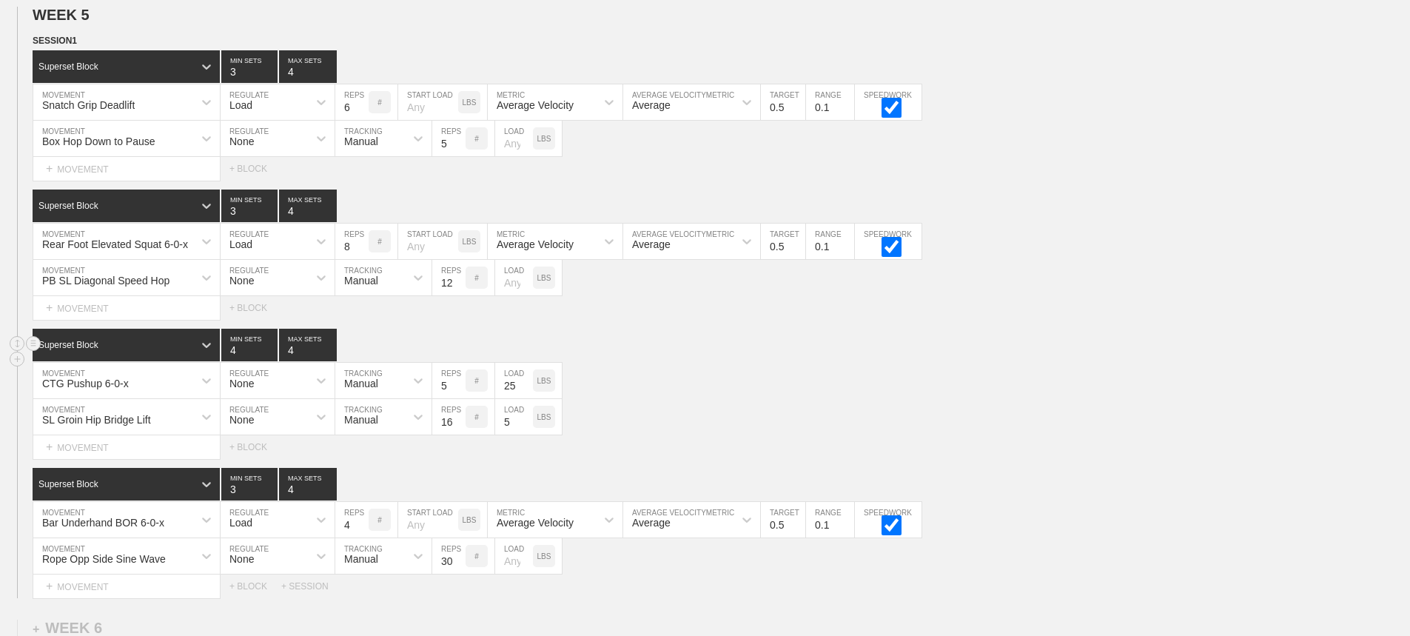
scroll to position [6485, 0]
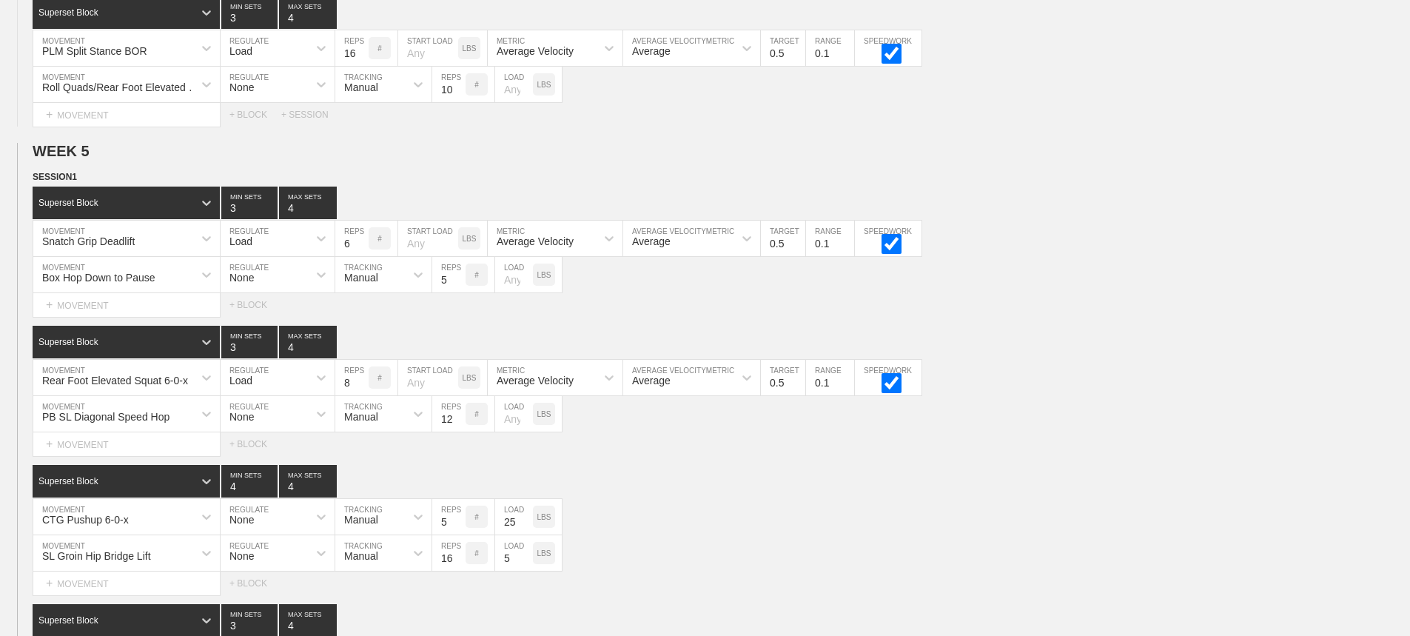
click at [660, 471] on div "SESSION 1 Superset Block 3 MIN SETS 4 MAX SETS DUPLICATE INSERT MOVEMENT AFTER …" at bounding box center [705, 452] width 1410 height 565
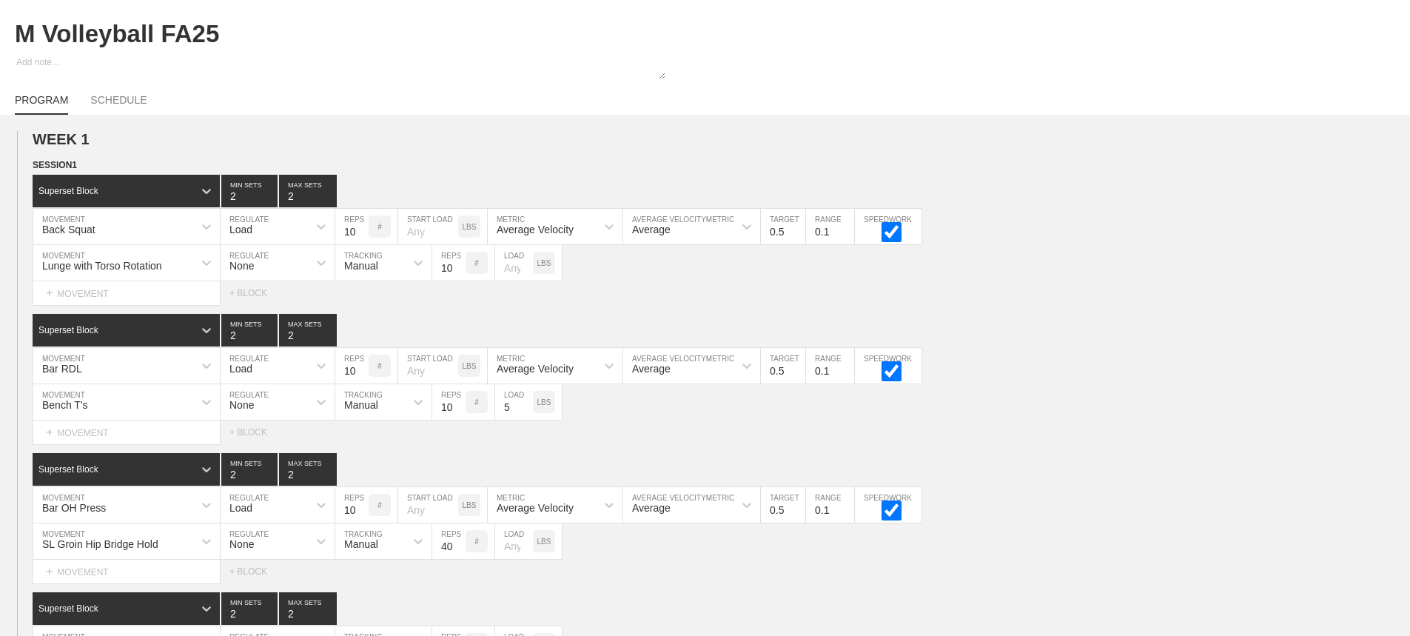
scroll to position [0, 0]
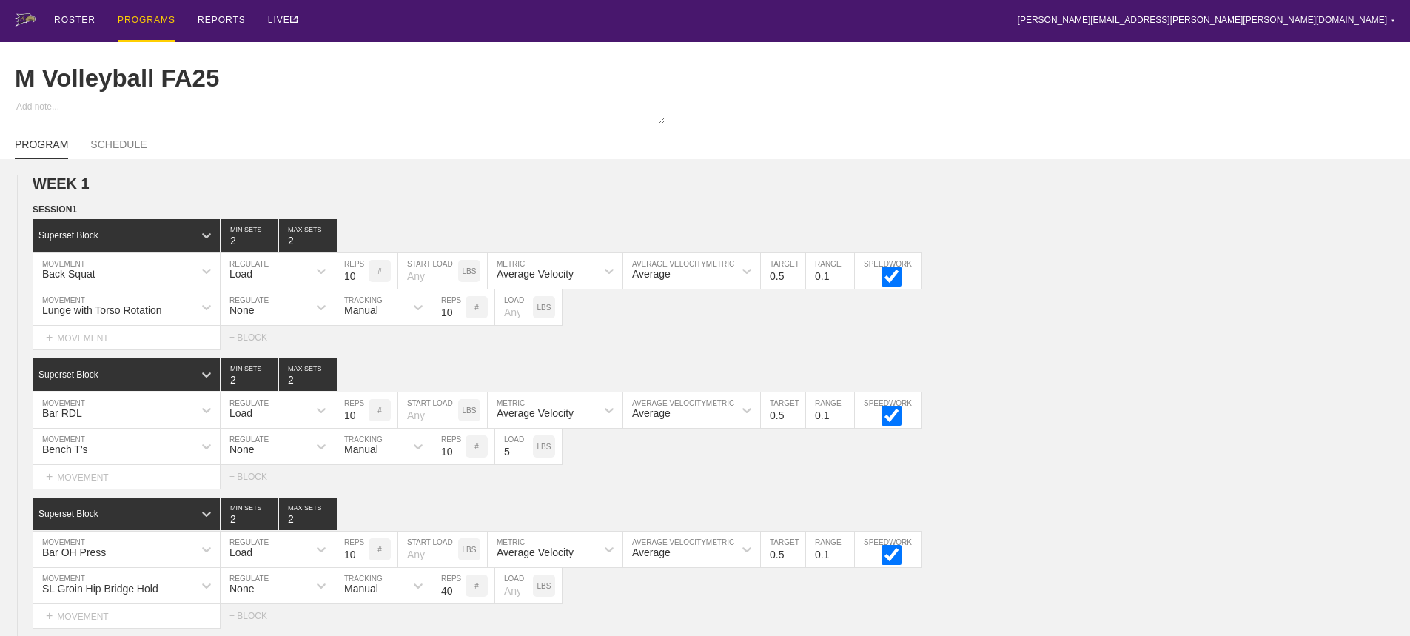
click at [143, 19] on div "PROGRAMS" at bounding box center [147, 21] width 58 height 42
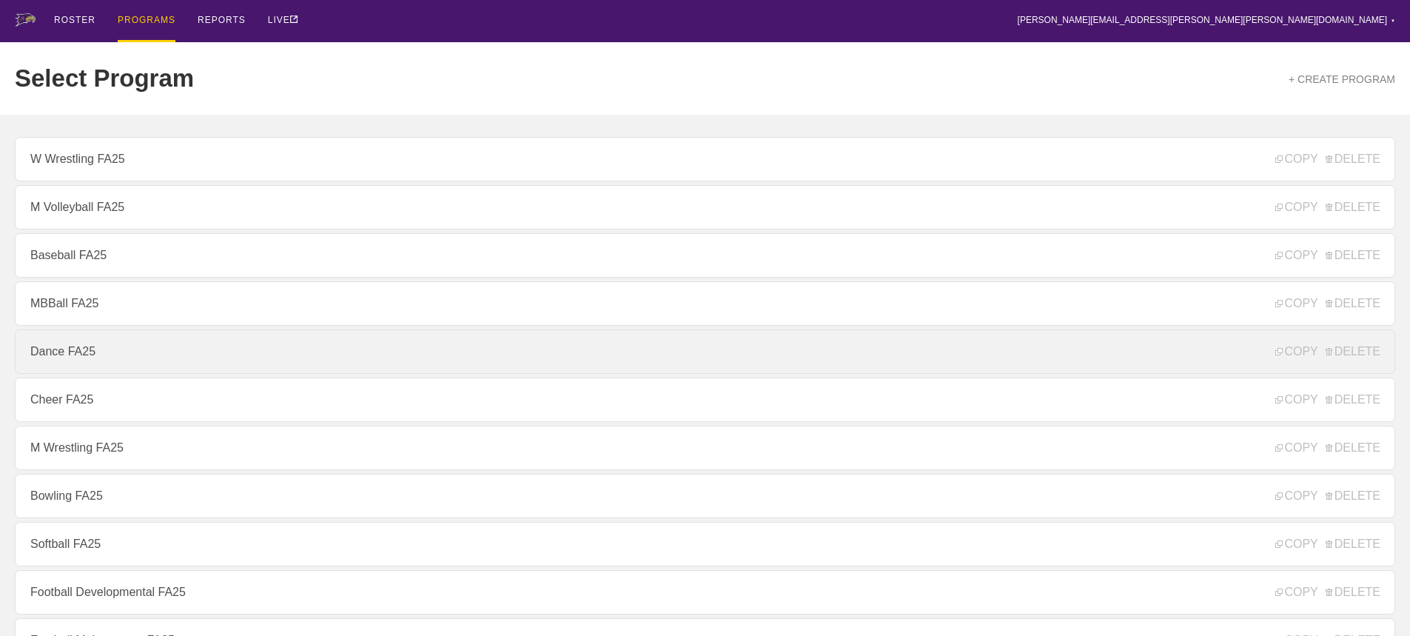
click at [49, 356] on link "Dance FA25" at bounding box center [705, 351] width 1381 height 44
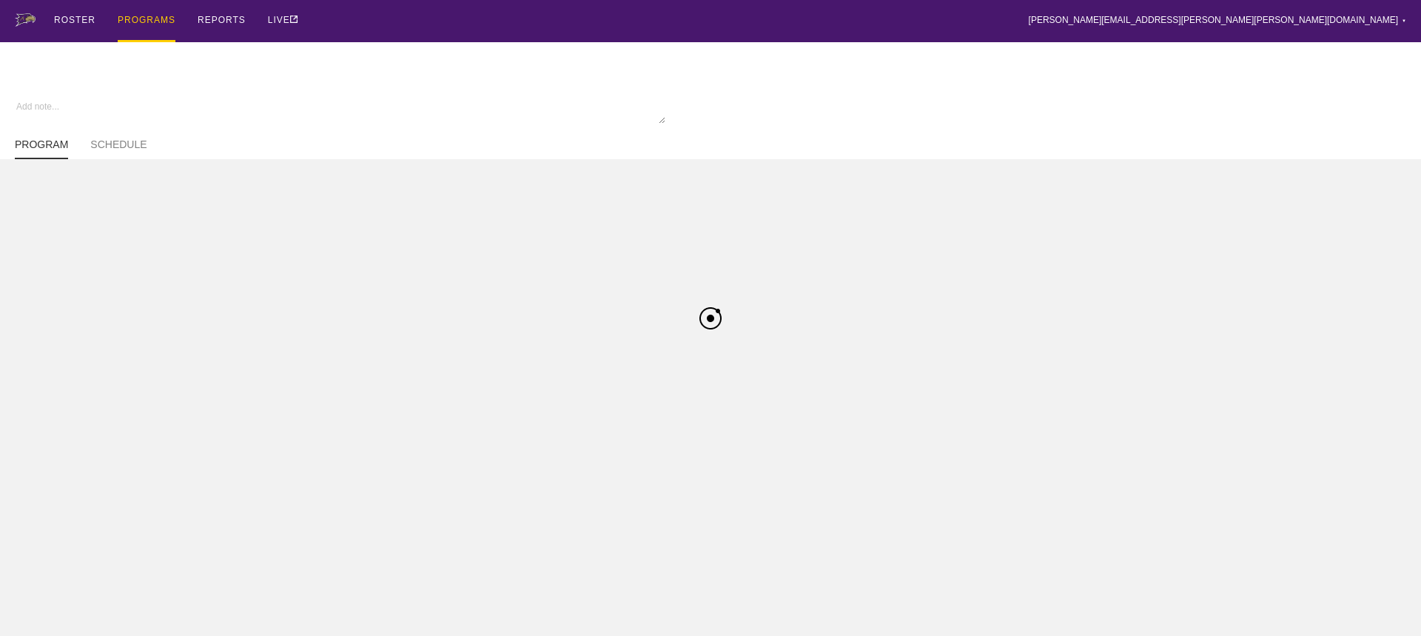
type textarea "x"
type input "Dance FA25"
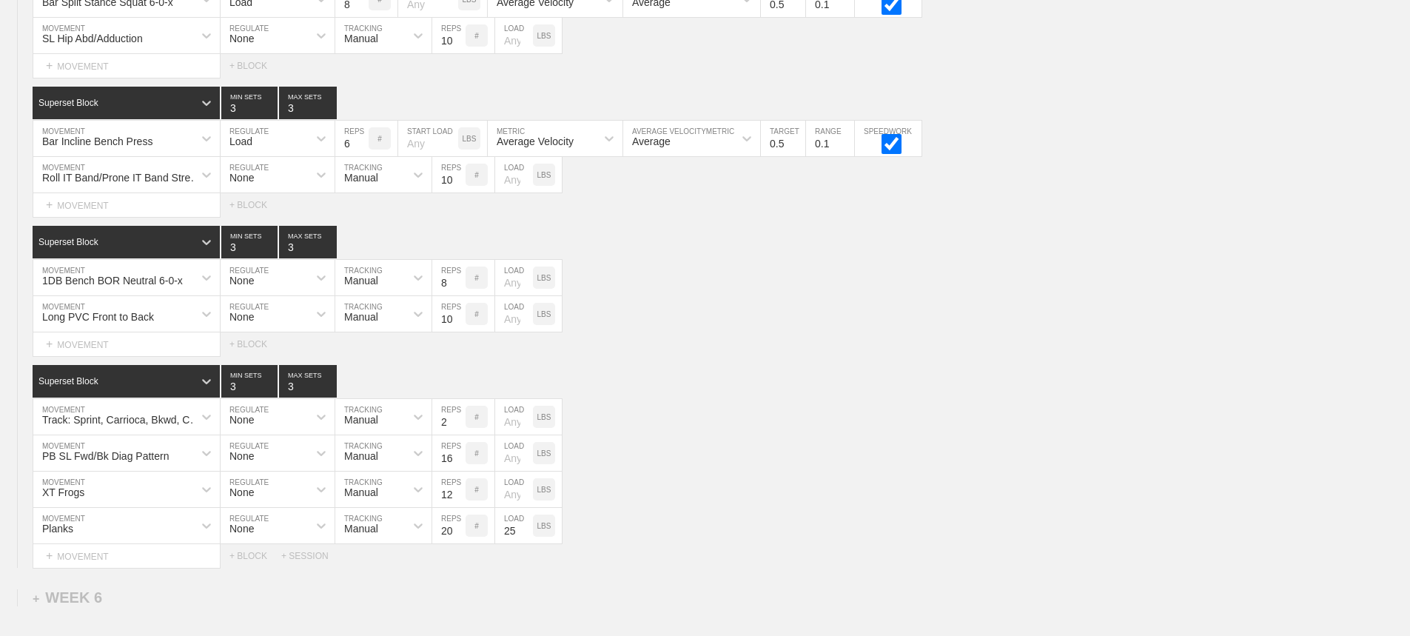
scroll to position [5138, 0]
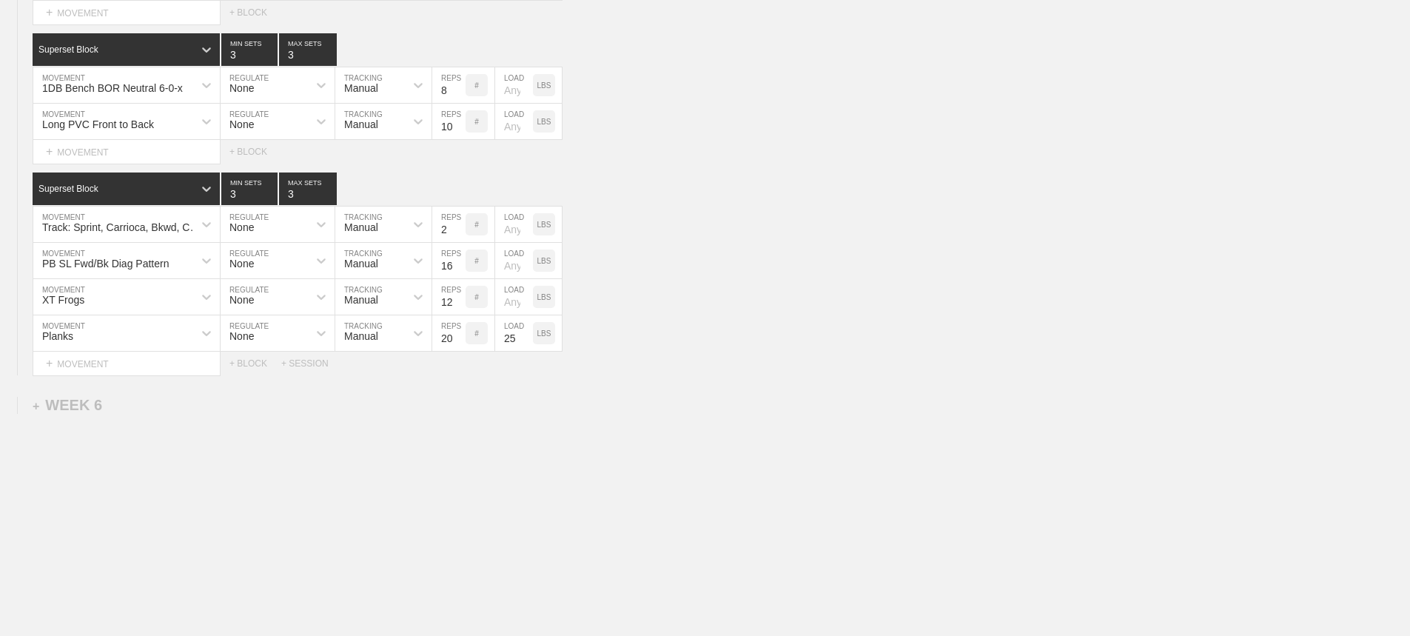
click at [757, 351] on div "Superset Block 3 MIN SETS 3 MAX SETS DUPLICATE INSERT MOVEMENT AFTER DELETE Tra…" at bounding box center [705, 273] width 1410 height 203
click at [759, 366] on div "Select... MOVEMENT + MOVEMENT + BLOCK + SESSION" at bounding box center [705, 364] width 1410 height 24
click at [803, 369] on div "Select... MOVEMENT + MOVEMENT + BLOCK + SESSION" at bounding box center [705, 364] width 1410 height 24
click at [741, 252] on div "PB SL Fwd/Bk Diag Pattern MOVEMENT None REGULATE Manual TRACKING 16 REPS # LOAD…" at bounding box center [705, 261] width 1410 height 36
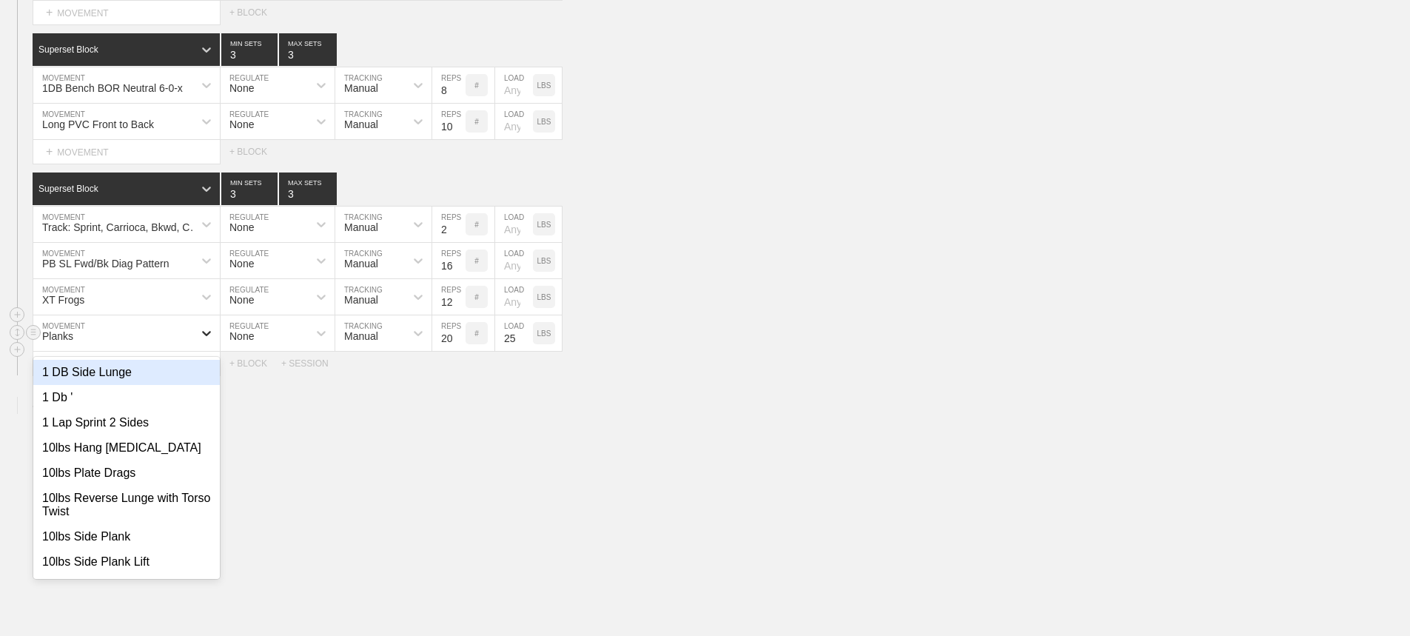
click at [199, 331] on icon at bounding box center [206, 333] width 15 height 15
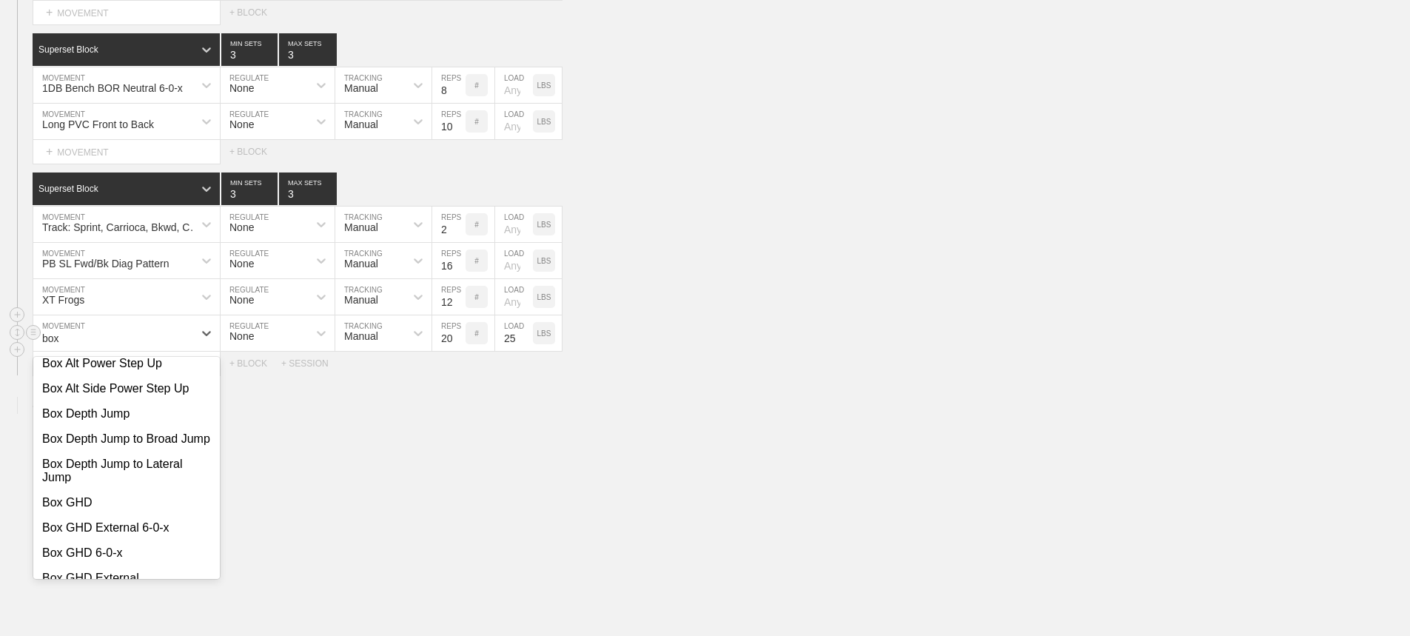
scroll to position [0, 0]
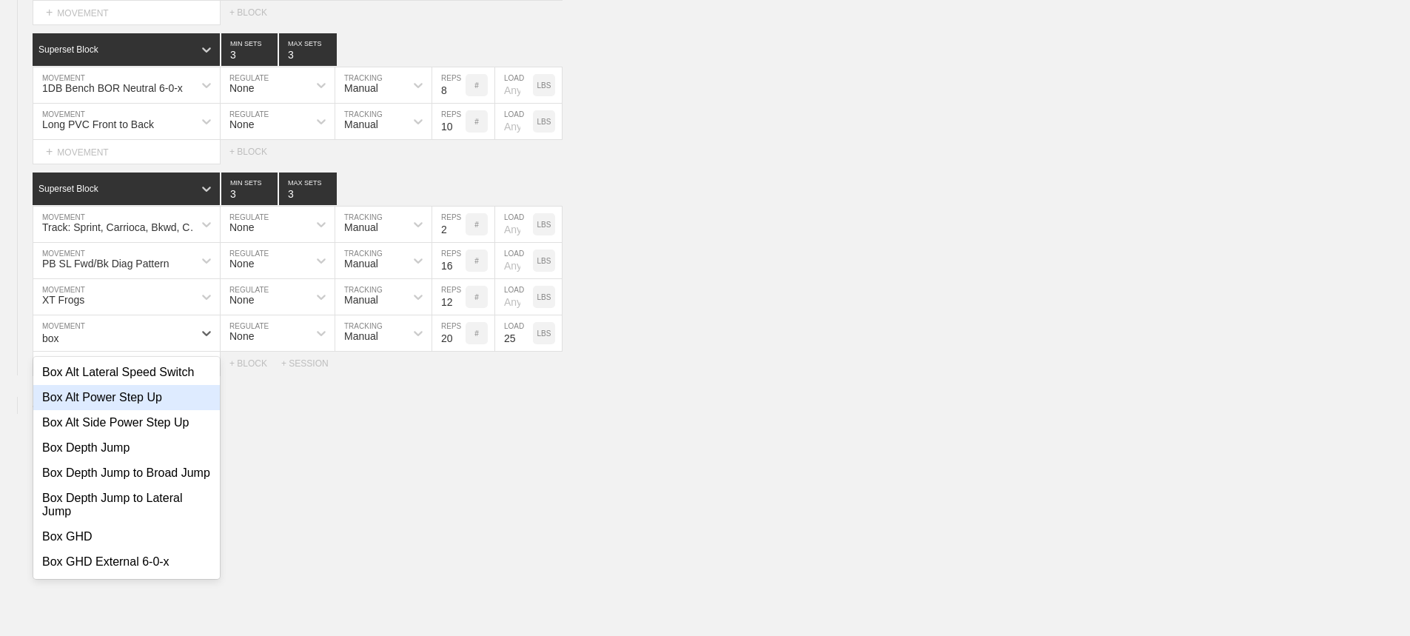
type input "box"
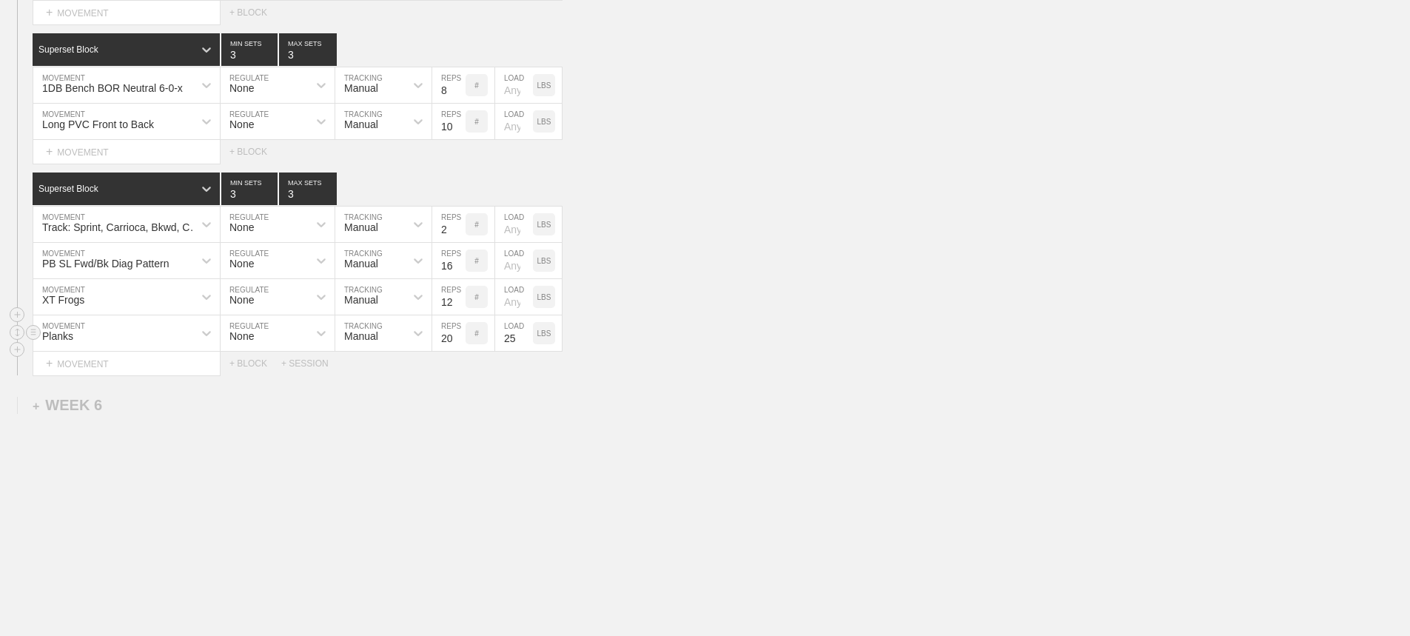
click at [153, 332] on div "Planks" at bounding box center [113, 333] width 160 height 25
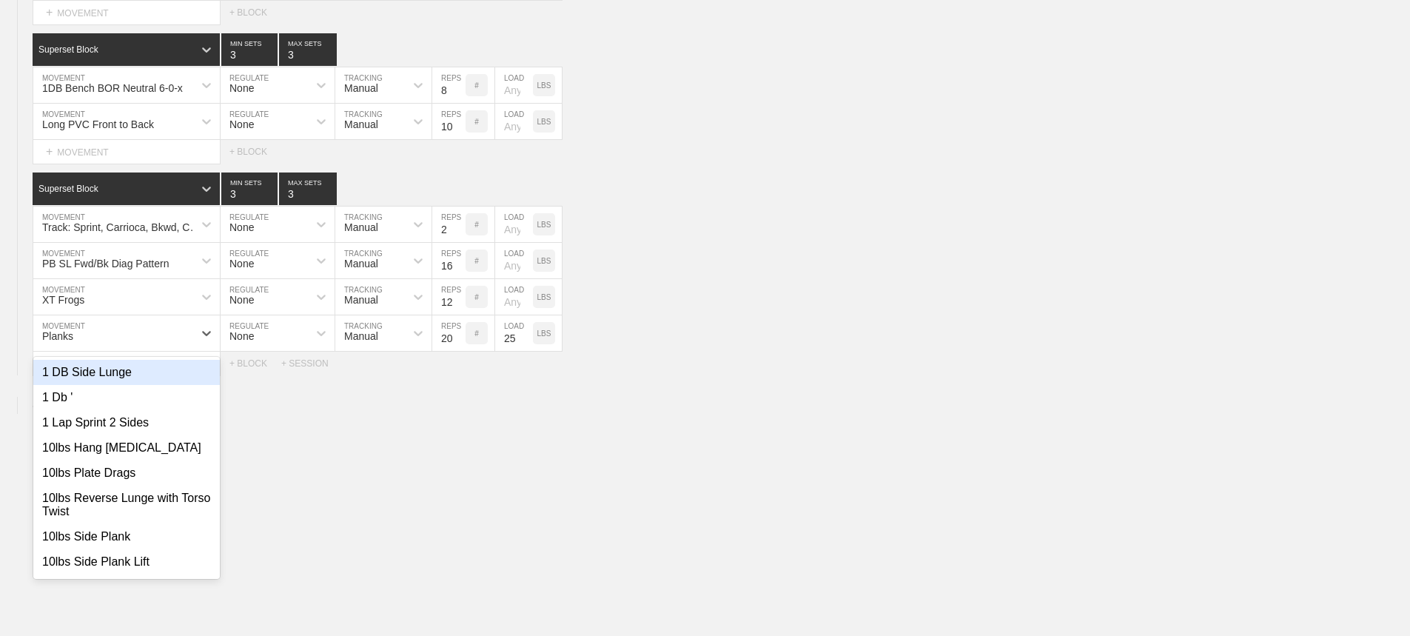
scroll to position [5138, 0]
click at [187, 338] on div "Planks" at bounding box center [113, 333] width 160 height 25
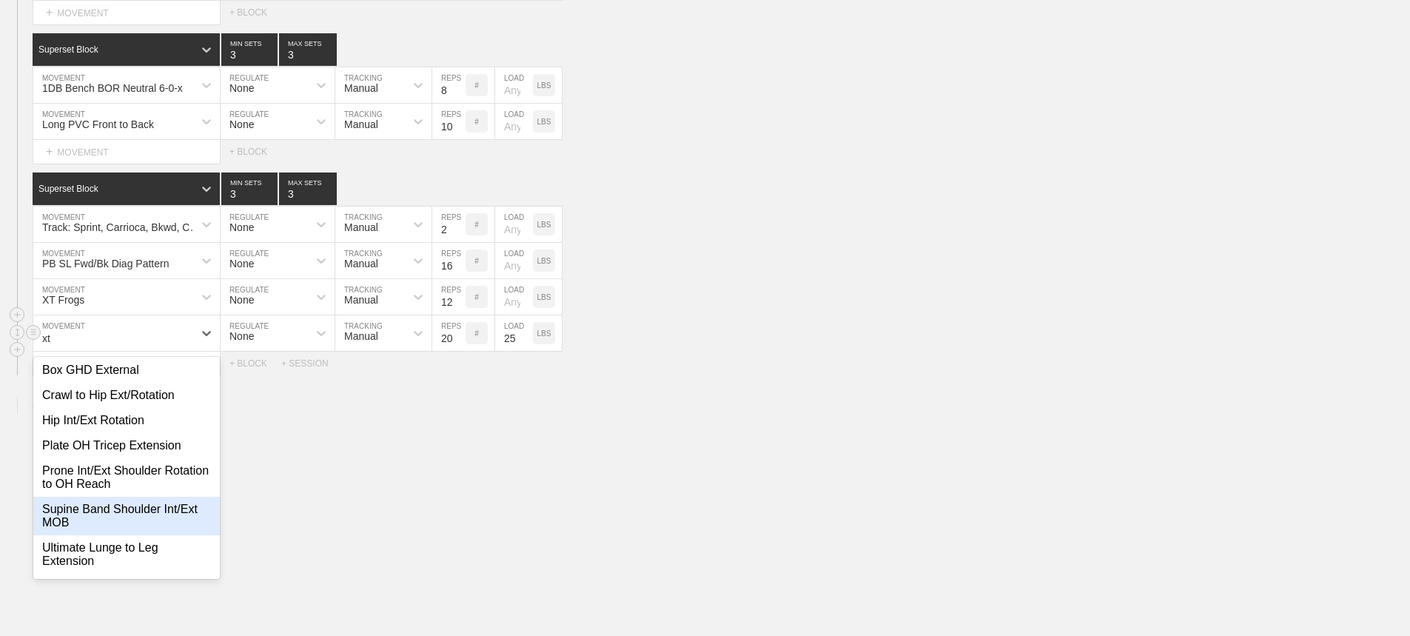
scroll to position [96, 0]
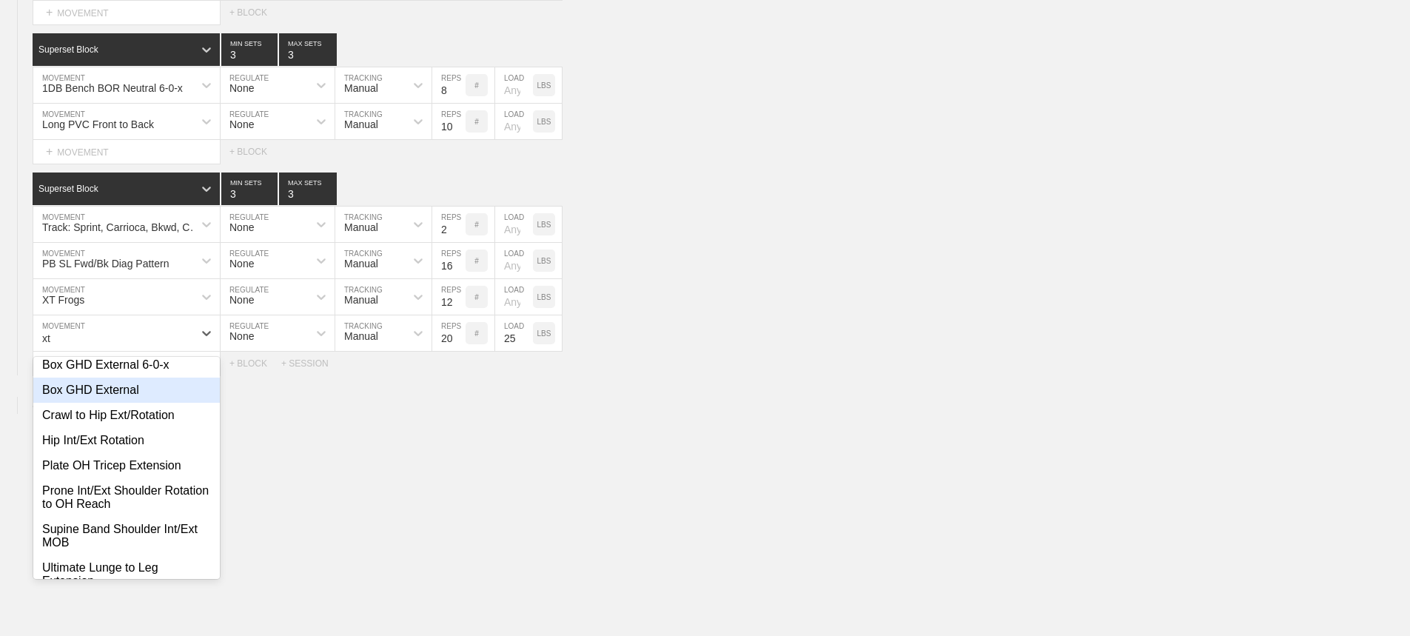
type input "xt"
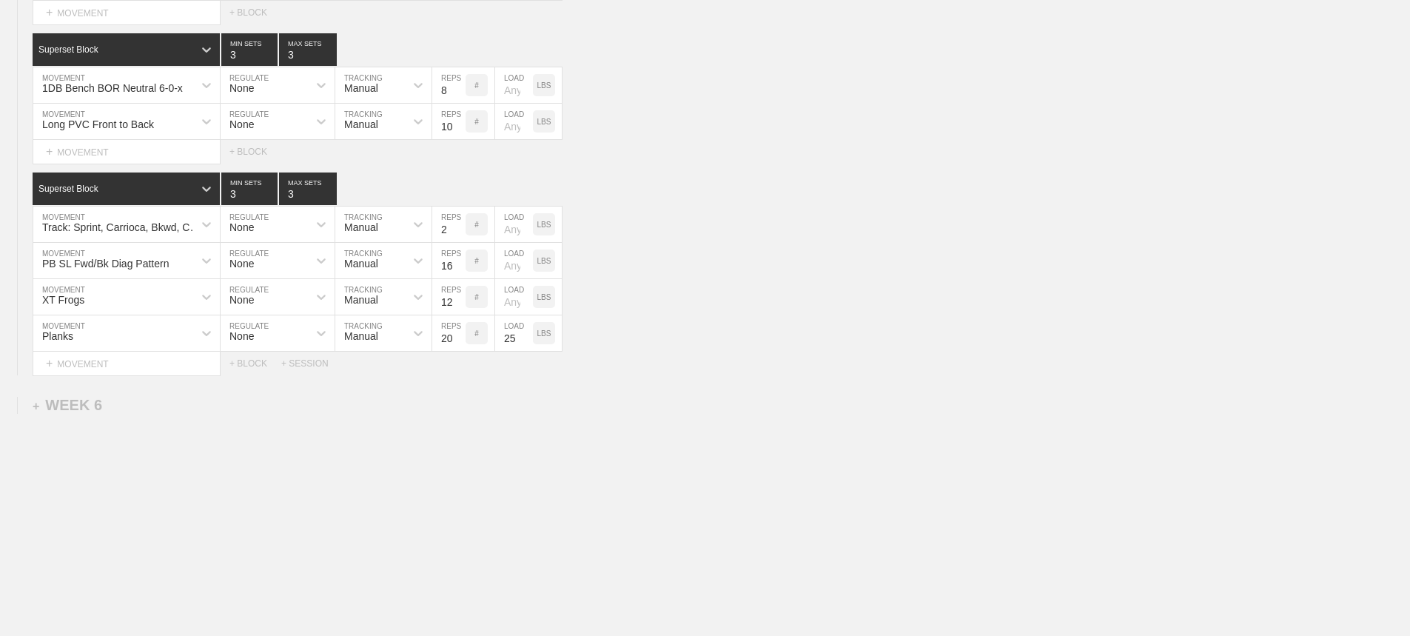
click at [881, 306] on div "XT Frogs MOVEMENT None REGULATE Manual TRACKING 12 REPS # LOAD LBS" at bounding box center [705, 297] width 1410 height 36
click at [981, 224] on div "Track: Sprint, Carrioca, Bkwd, Carrioca MOVEMENT None REGULATE Manual TRACKING …" at bounding box center [705, 225] width 1410 height 36
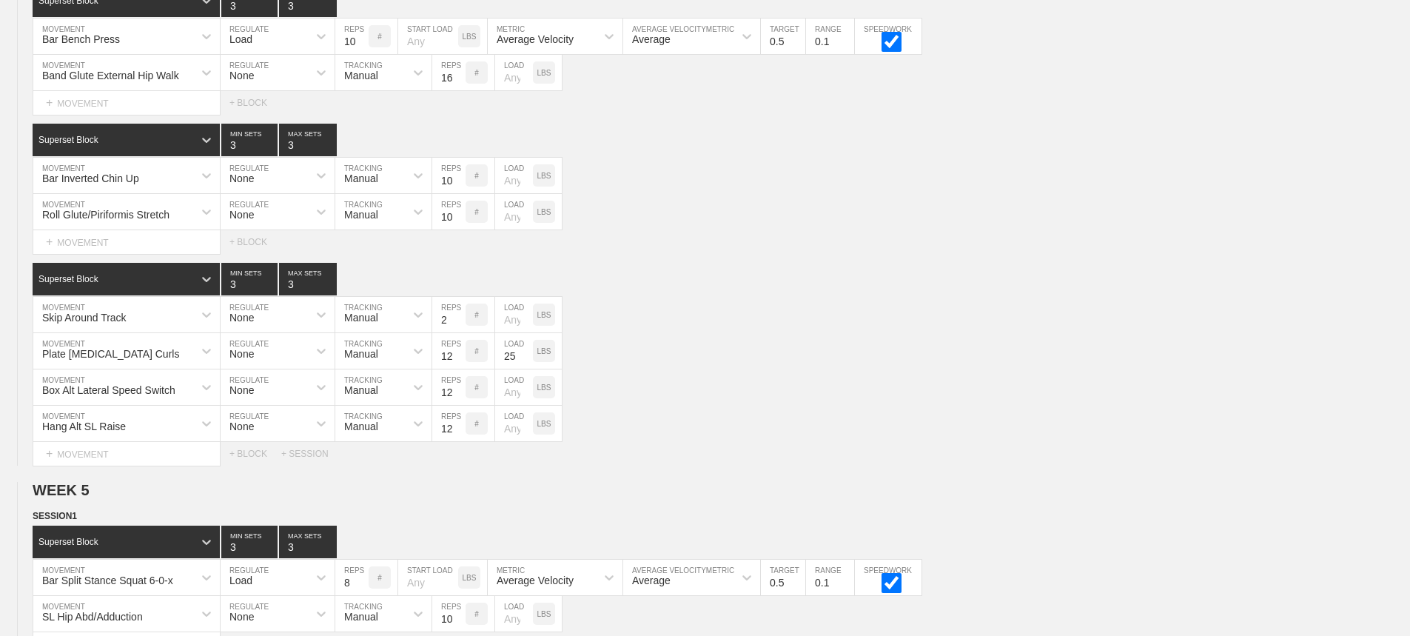
scroll to position [5138, 0]
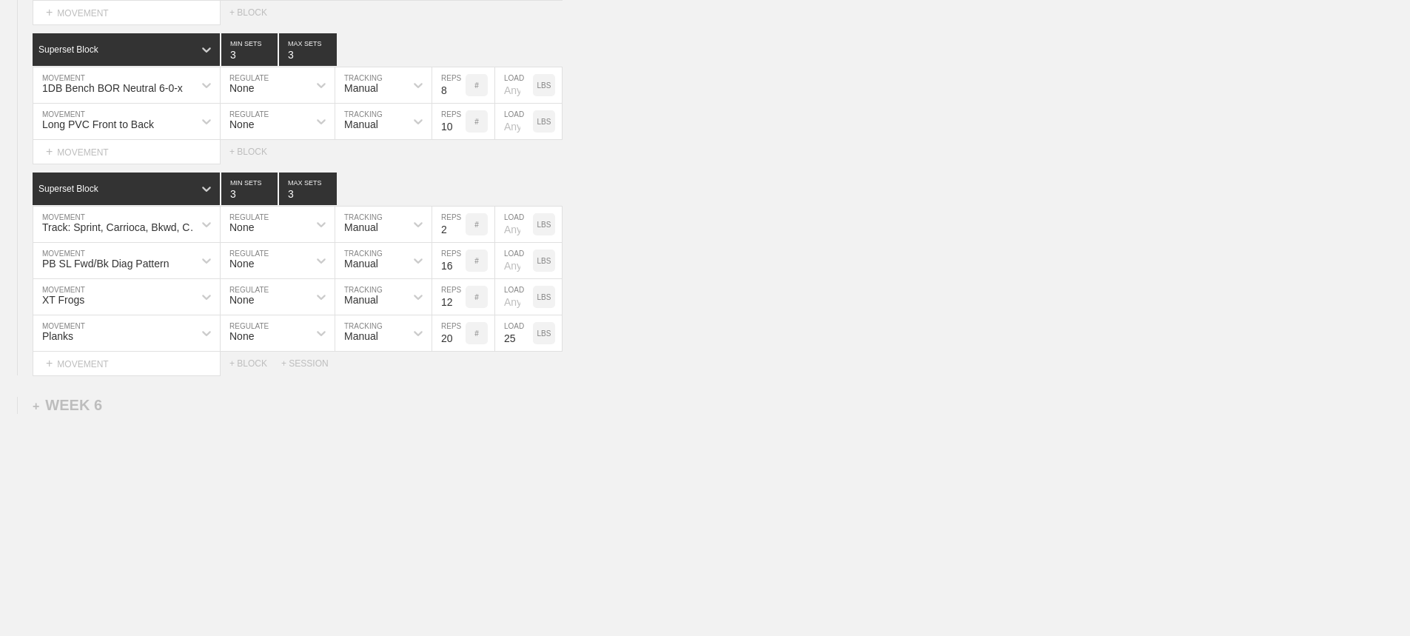
click at [884, 299] on div "XT Frogs MOVEMENT None REGULATE Manual TRACKING 12 REPS # LOAD LBS" at bounding box center [705, 297] width 1410 height 36
click at [817, 362] on div "Select... MOVEMENT + MOVEMENT + BLOCK + SESSION" at bounding box center [705, 364] width 1410 height 24
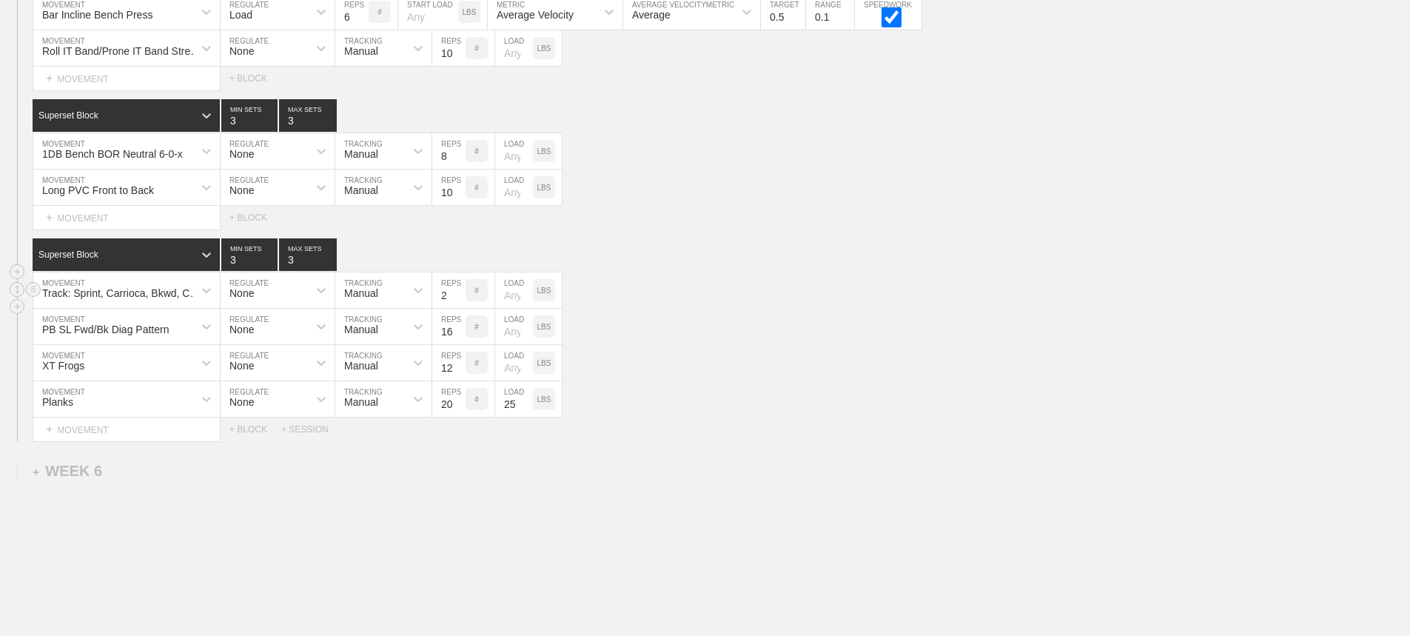
scroll to position [5064, 0]
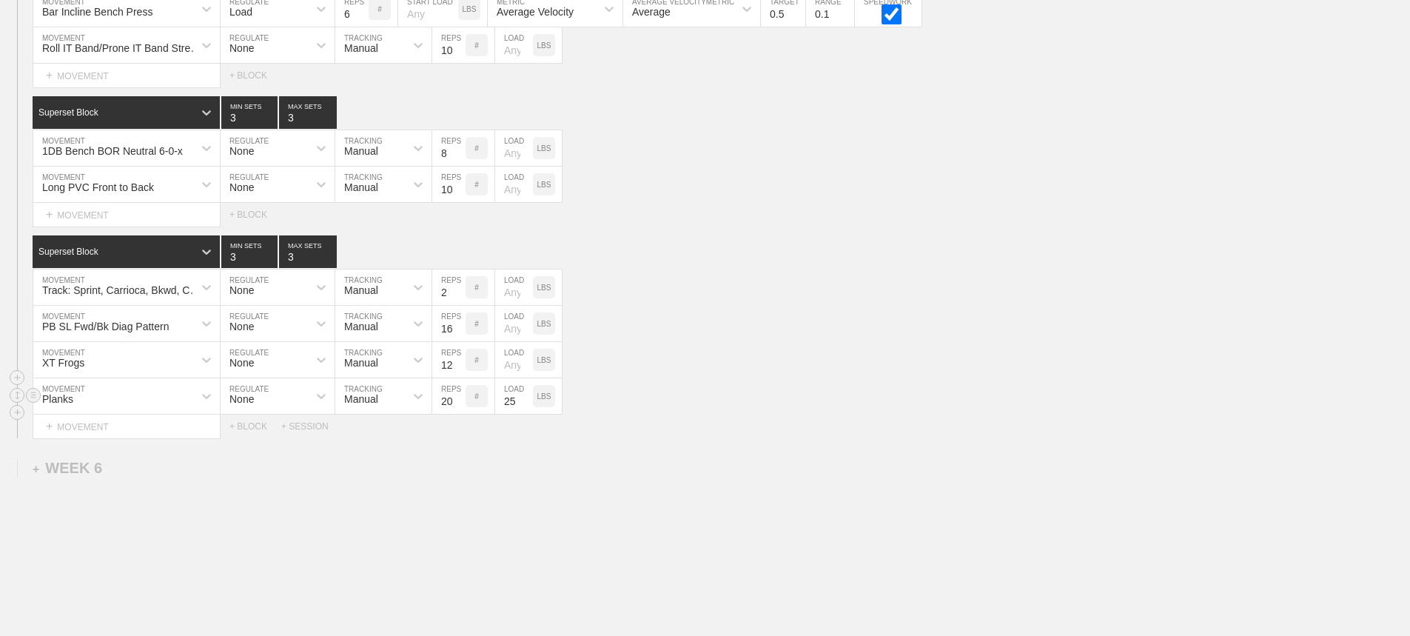
click at [899, 415] on div "Planks MOVEMENT None REGULATE Manual TRACKING 20 REPS # 25 LOAD LBS" at bounding box center [705, 396] width 1410 height 36
click at [808, 415] on div "Planks MOVEMENT None REGULATE Manual TRACKING 20 REPS # 25 LOAD LBS" at bounding box center [705, 396] width 1410 height 36
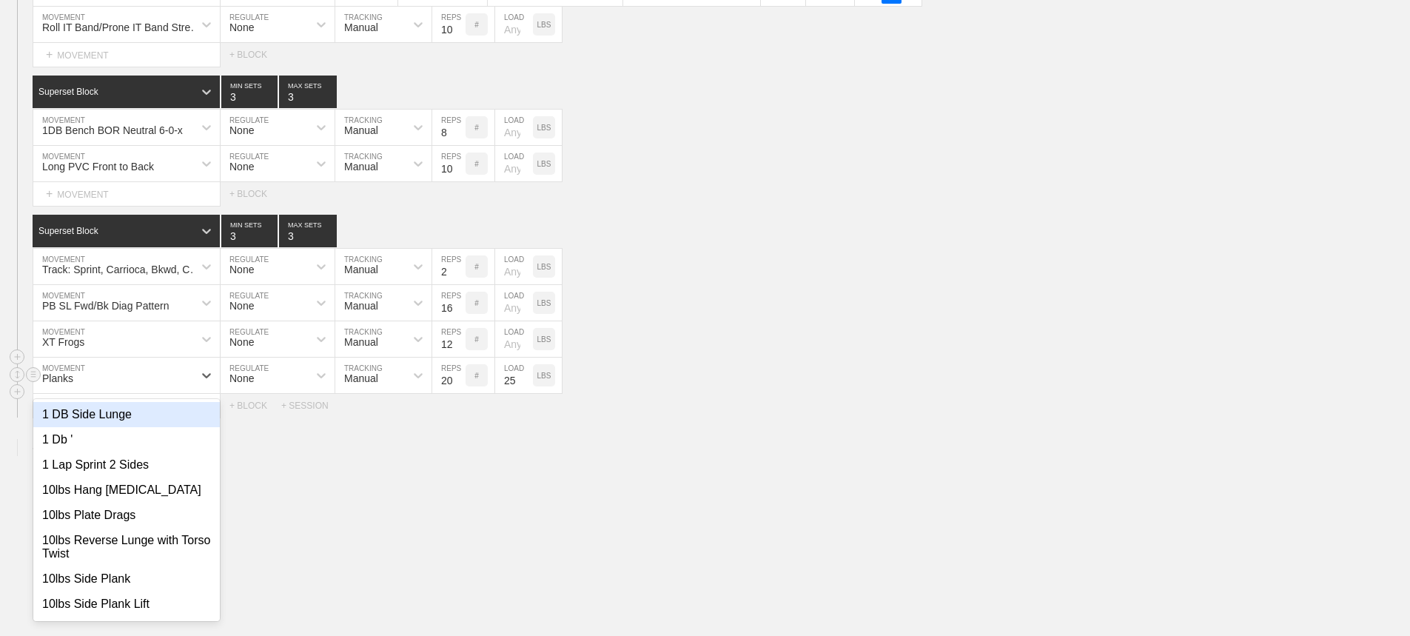
click at [177, 407] on div "Superset Block 3 MIN SETS 3 MAX SETS DUPLICATE INSERT MOVEMENT AFTER DELETE Tra…" at bounding box center [705, 316] width 1410 height 203
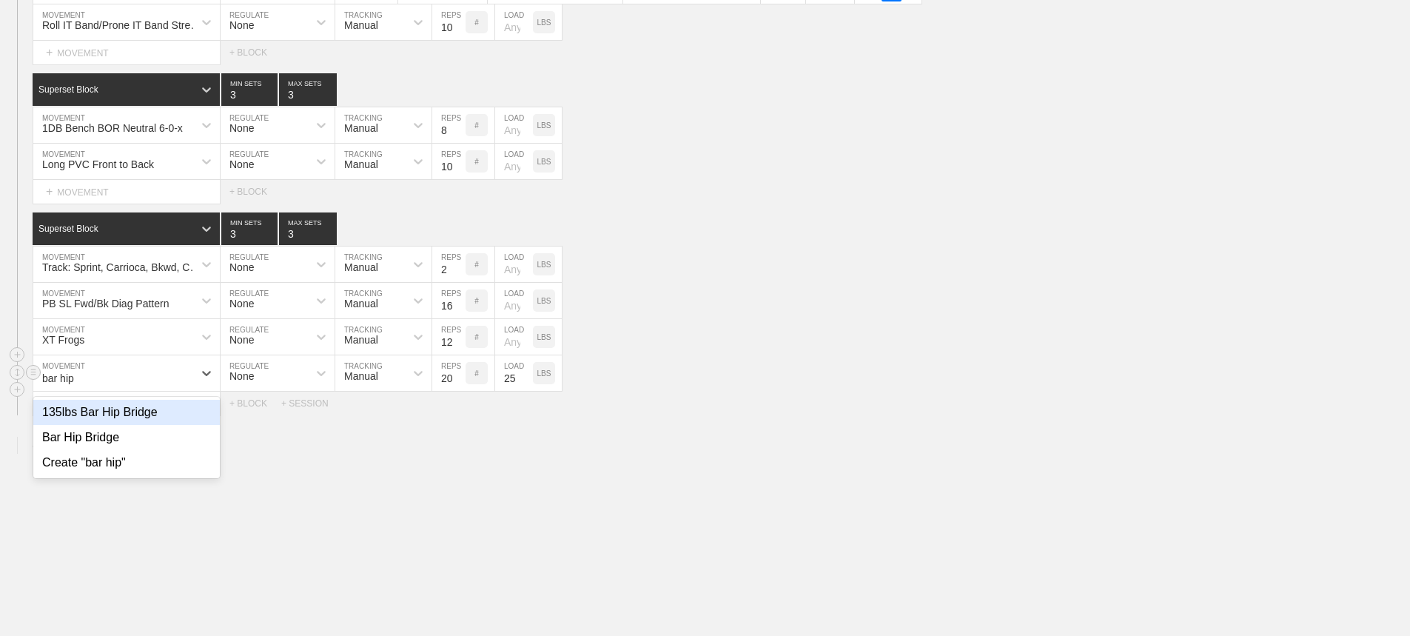
type input "bar hip"
click at [125, 440] on div "Bar Hip Bridge" at bounding box center [126, 437] width 187 height 25
click at [458, 390] on input "19" at bounding box center [448, 373] width 33 height 36
click at [458, 390] on input "18" at bounding box center [448, 373] width 33 height 36
click at [458, 390] on input "17" at bounding box center [448, 373] width 33 height 36
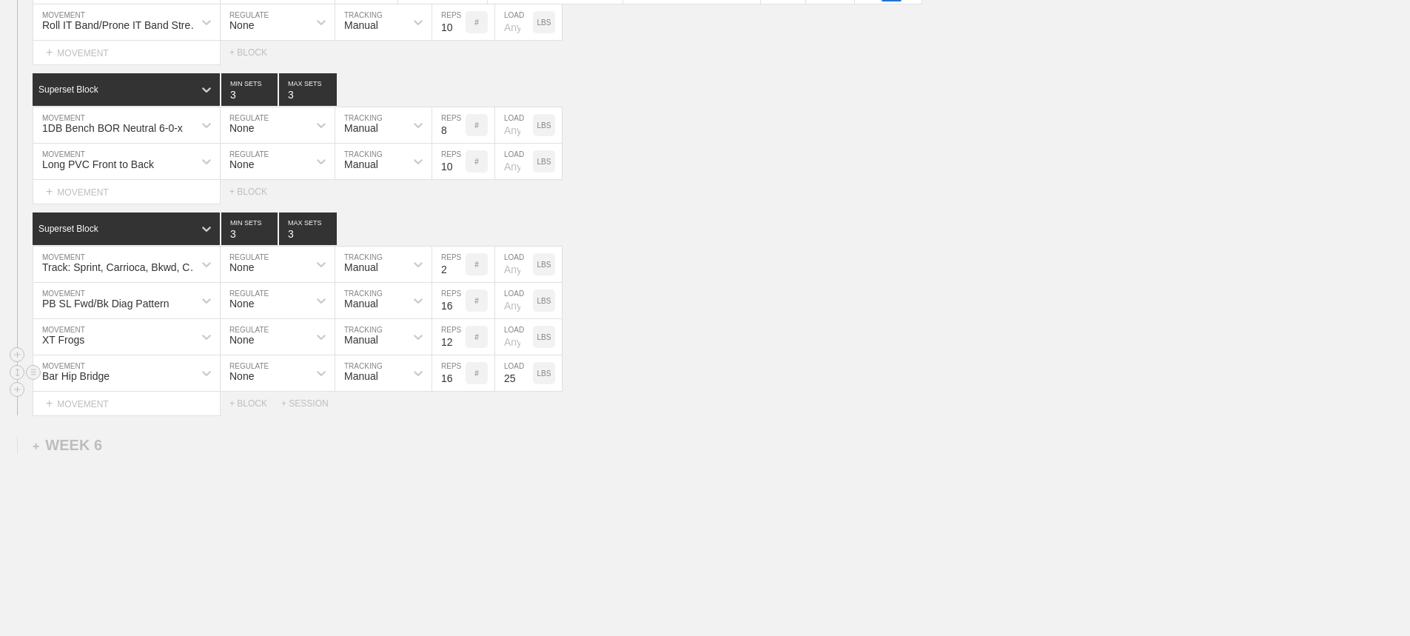
click at [458, 390] on input "16" at bounding box center [448, 373] width 33 height 36
click at [458, 390] on input "15" at bounding box center [448, 373] width 33 height 36
click at [458, 390] on input "14" at bounding box center [448, 373] width 33 height 36
click at [458, 390] on input "13" at bounding box center [448, 373] width 33 height 36
type input "12"
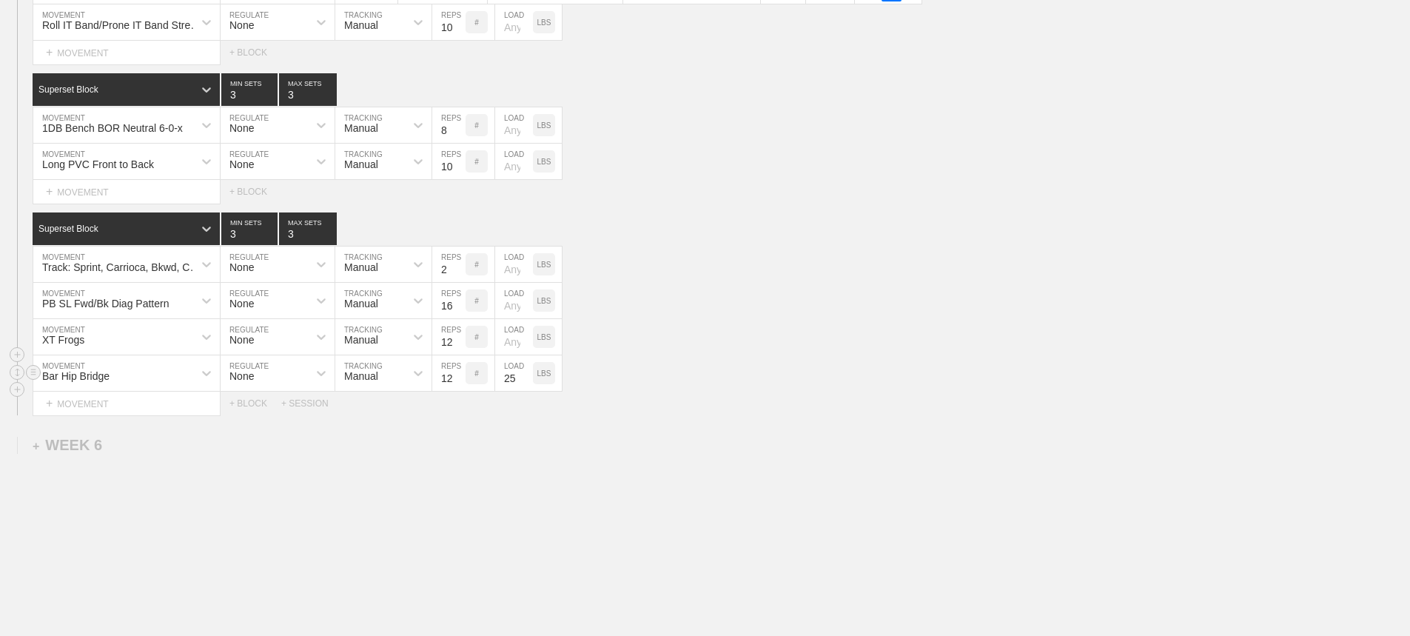
click at [458, 389] on input "12" at bounding box center [448, 373] width 33 height 36
click at [514, 391] on input "25" at bounding box center [514, 373] width 38 height 36
type input "95"
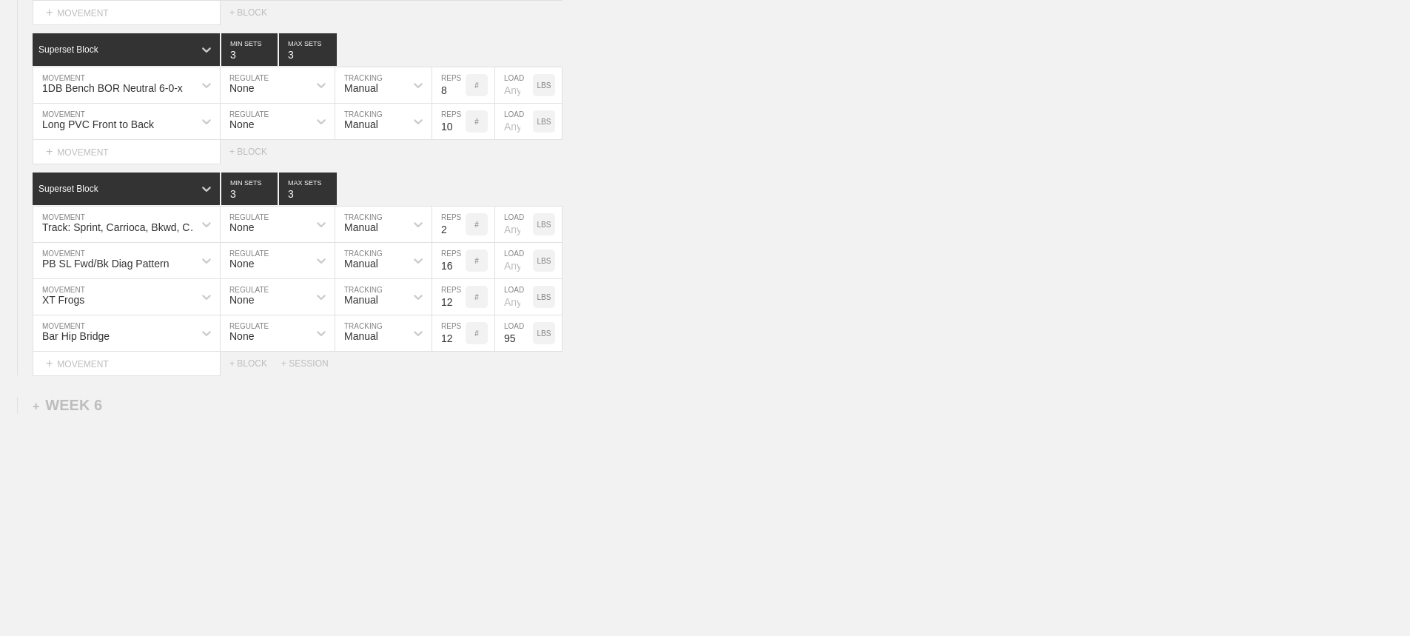
type input "4"
click at [269, 190] on input "4" at bounding box center [249, 188] width 56 height 33
type input "4"
click at [332, 188] on input "4" at bounding box center [308, 188] width 58 height 33
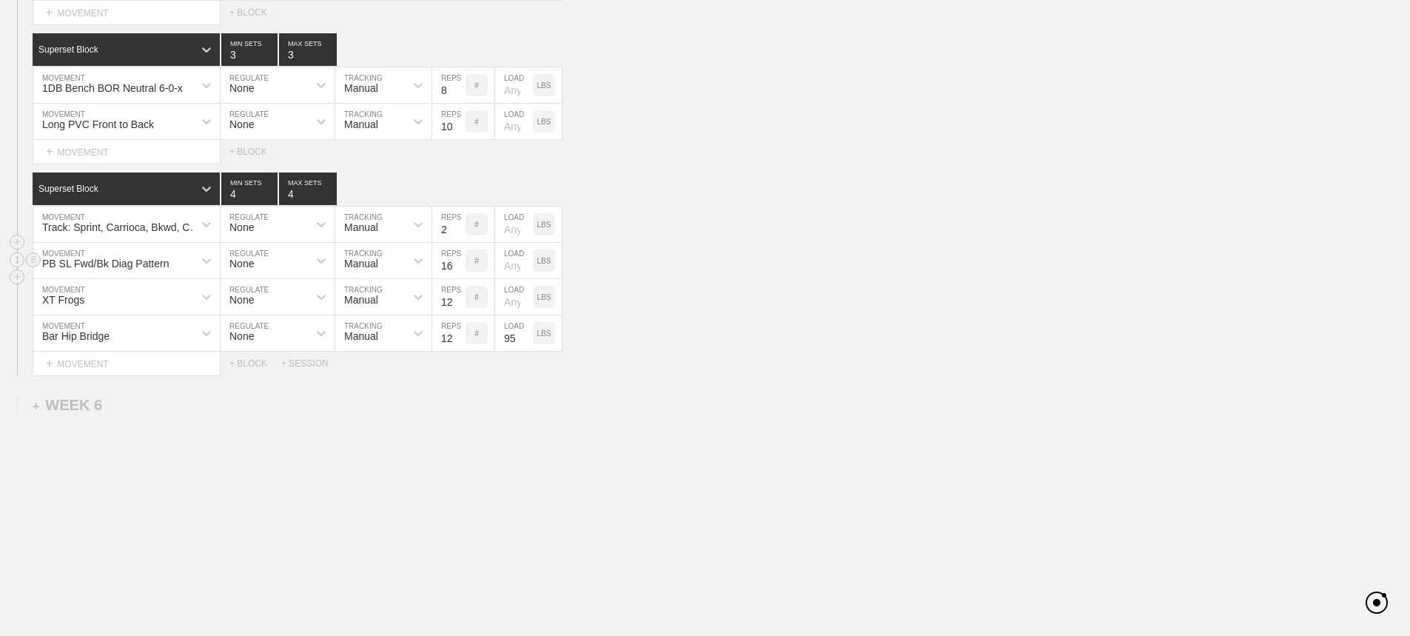
drag, startPoint x: 899, startPoint y: 273, endPoint x: 891, endPoint y: 270, distance: 8.0
click at [899, 273] on div "PB SL Fwd/Bk Diag Pattern MOVEMENT None REGULATE Manual TRACKING 16 REPS # LOAD…" at bounding box center [705, 261] width 1410 height 36
click at [527, 334] on input "96" at bounding box center [514, 333] width 38 height 36
click at [526, 341] on input "95" at bounding box center [514, 333] width 38 height 36
click at [526, 341] on input "94" at bounding box center [514, 333] width 38 height 36
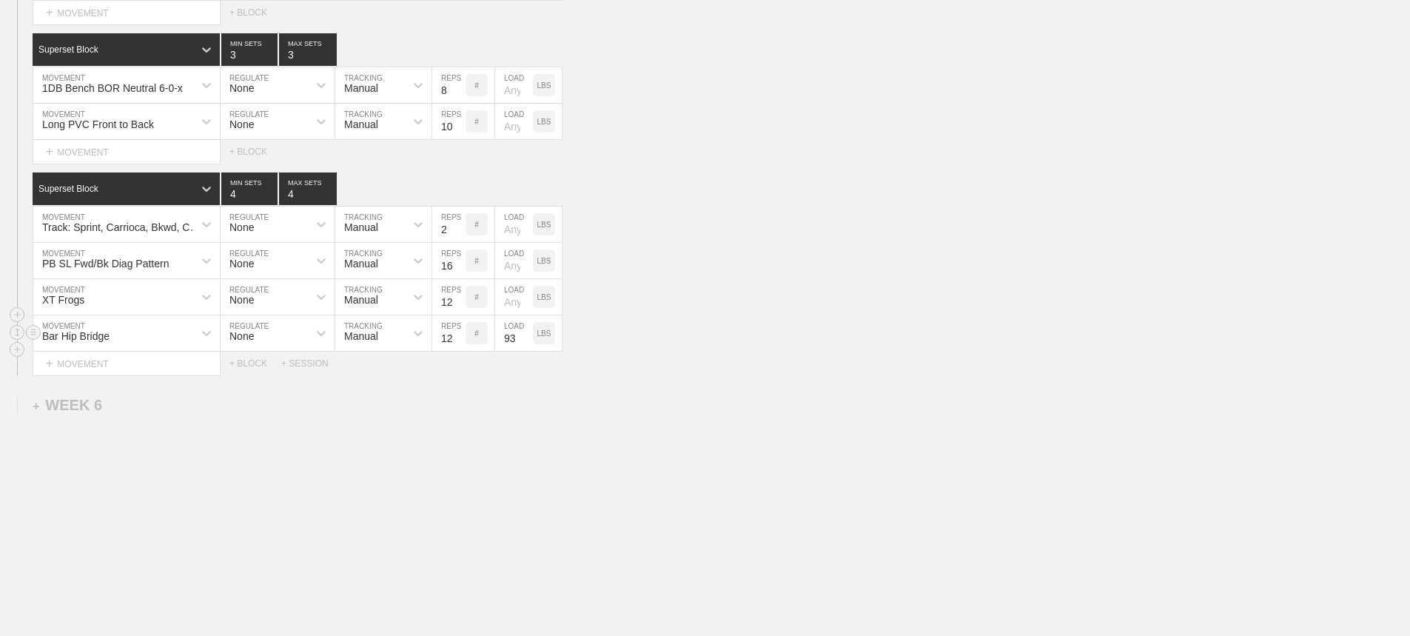
click at [526, 341] on input "93" at bounding box center [514, 333] width 38 height 36
click at [526, 341] on input "92" at bounding box center [514, 333] width 38 height 36
click at [526, 341] on input "91" at bounding box center [514, 333] width 38 height 36
click at [526, 341] on input "90" at bounding box center [514, 333] width 38 height 36
click at [526, 341] on input "89" at bounding box center [514, 333] width 38 height 36
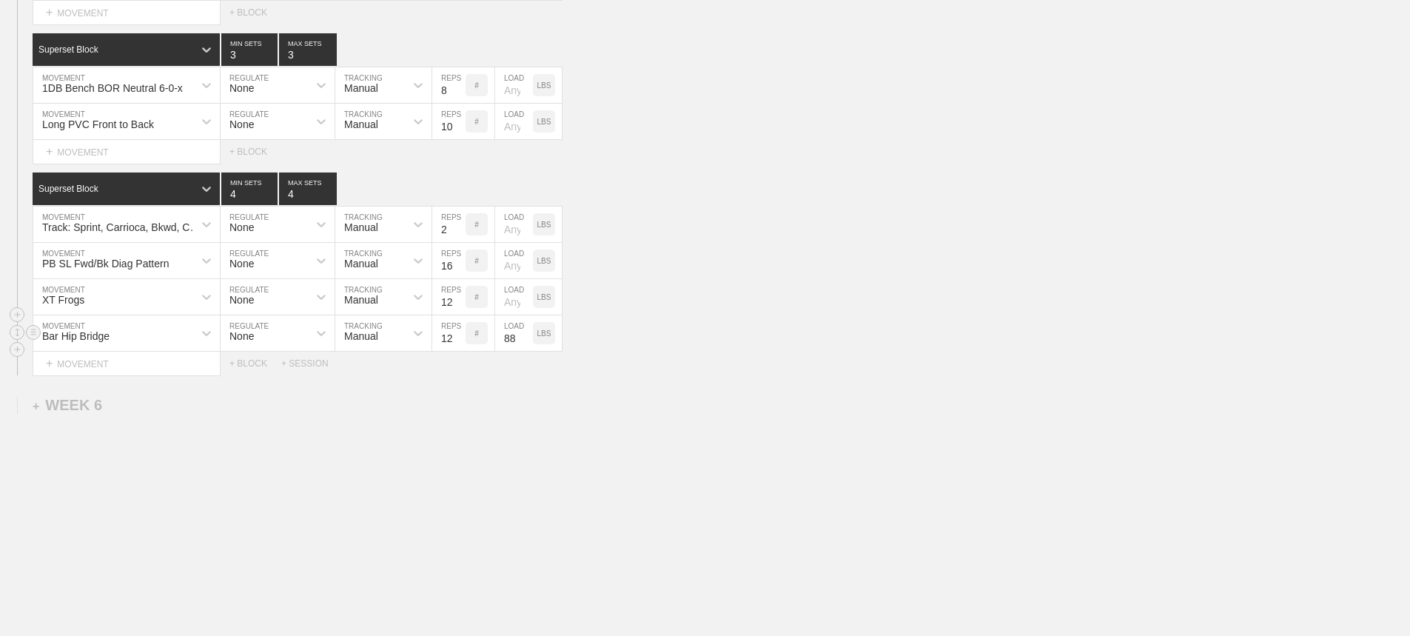
click at [526, 341] on input "88" at bounding box center [514, 333] width 38 height 36
click at [526, 341] on input "87" at bounding box center [514, 333] width 38 height 36
click at [526, 341] on input "86" at bounding box center [514, 333] width 38 height 36
click at [526, 341] on input "85" at bounding box center [514, 333] width 38 height 36
click at [526, 341] on input "84" at bounding box center [514, 333] width 38 height 36
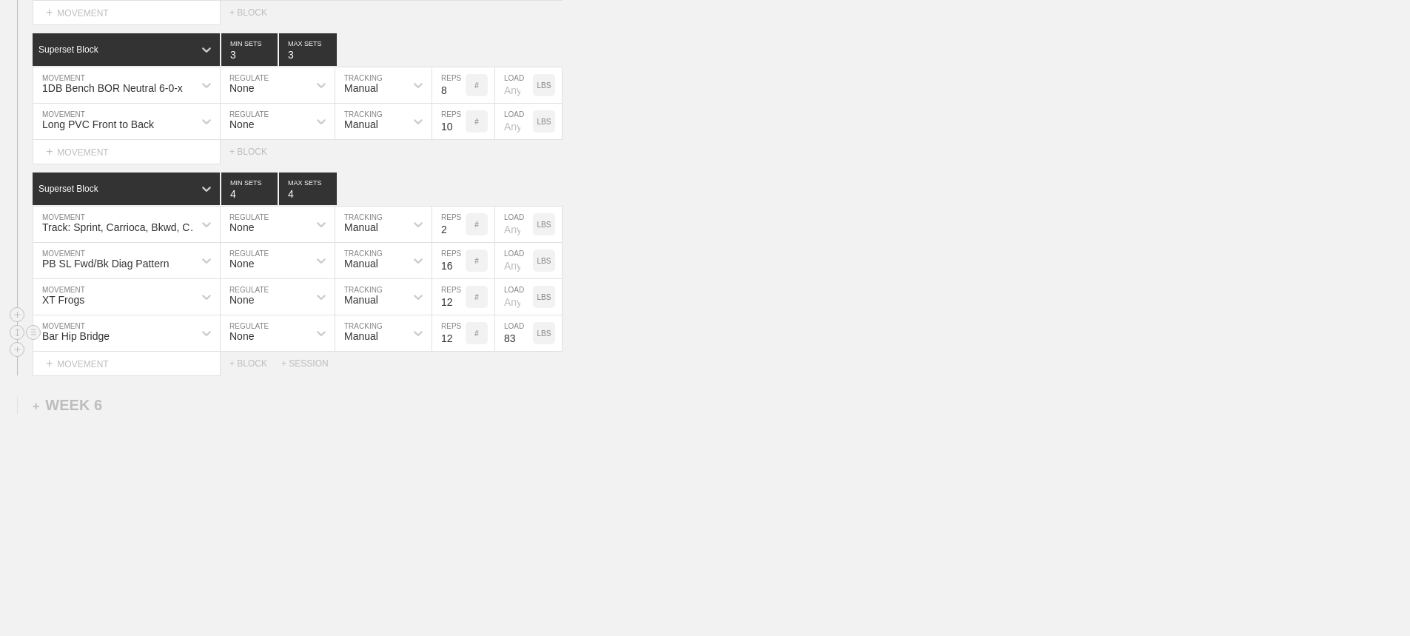
click at [526, 341] on input "83" at bounding box center [514, 333] width 38 height 36
click at [526, 341] on input "82" at bounding box center [514, 333] width 38 height 36
click at [526, 341] on input "81" at bounding box center [514, 333] width 38 height 36
click at [526, 341] on input "80" at bounding box center [514, 333] width 38 height 36
click at [526, 341] on input "79" at bounding box center [514, 333] width 38 height 36
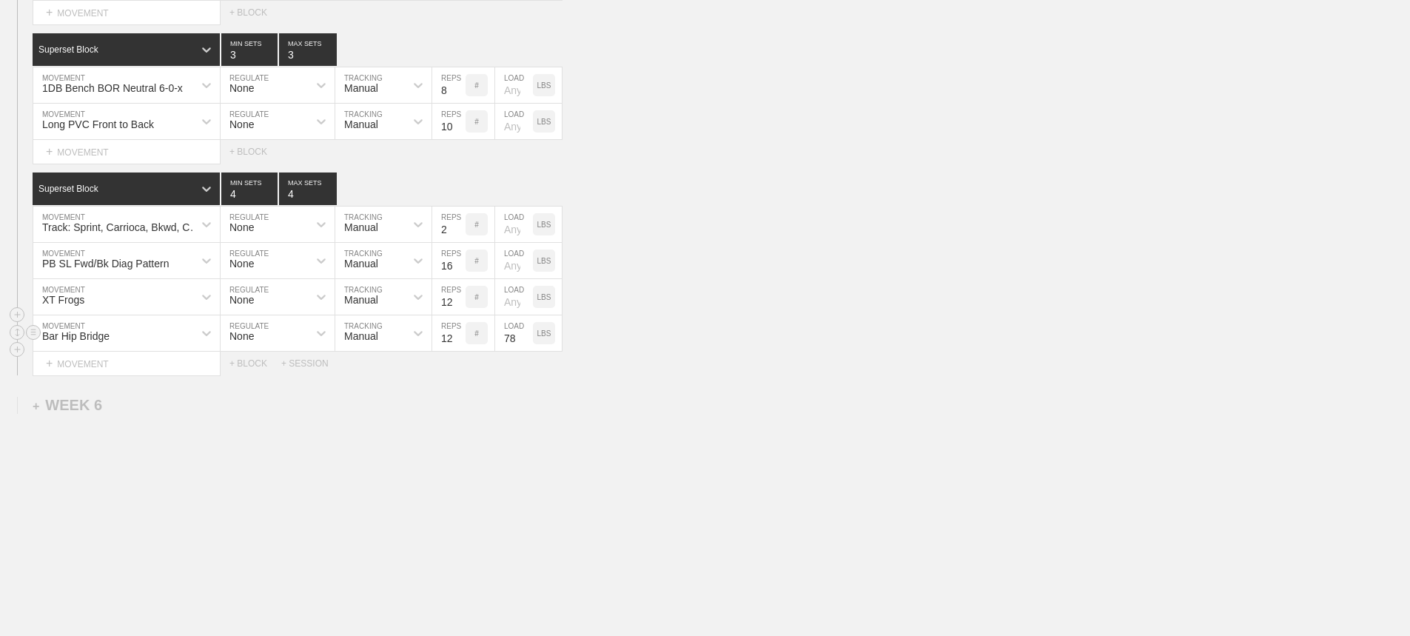
click at [526, 341] on input "78" at bounding box center [514, 333] width 38 height 36
click at [526, 341] on input "77" at bounding box center [514, 333] width 38 height 36
click at [526, 341] on input "76" at bounding box center [514, 333] width 38 height 36
type input "75"
click at [526, 341] on input "75" at bounding box center [514, 333] width 38 height 36
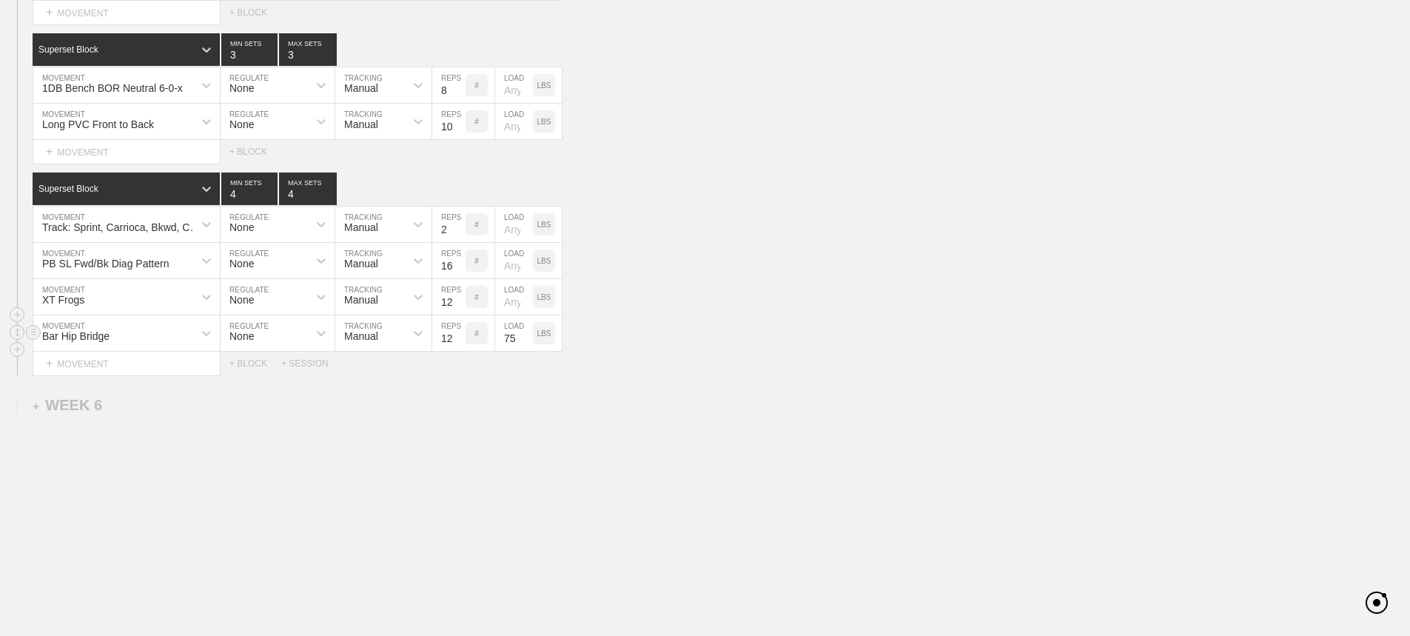
click at [627, 350] on div "Bar Hip Bridge MOVEMENT None REGULATE Manual TRACKING 12 REPS # 75 LOAD LBS" at bounding box center [705, 333] width 1410 height 36
click at [712, 360] on div "Select... MOVEMENT + MOVEMENT + BLOCK + SESSION" at bounding box center [705, 364] width 1410 height 24
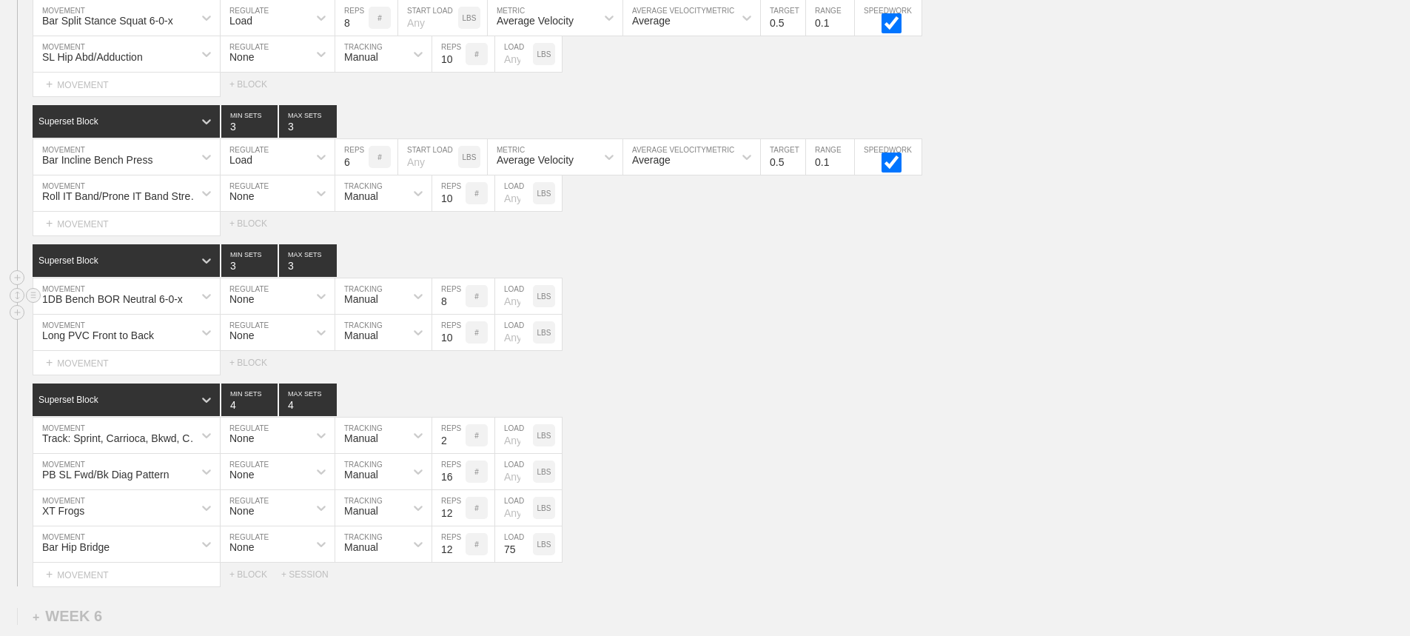
scroll to position [4768, 0]
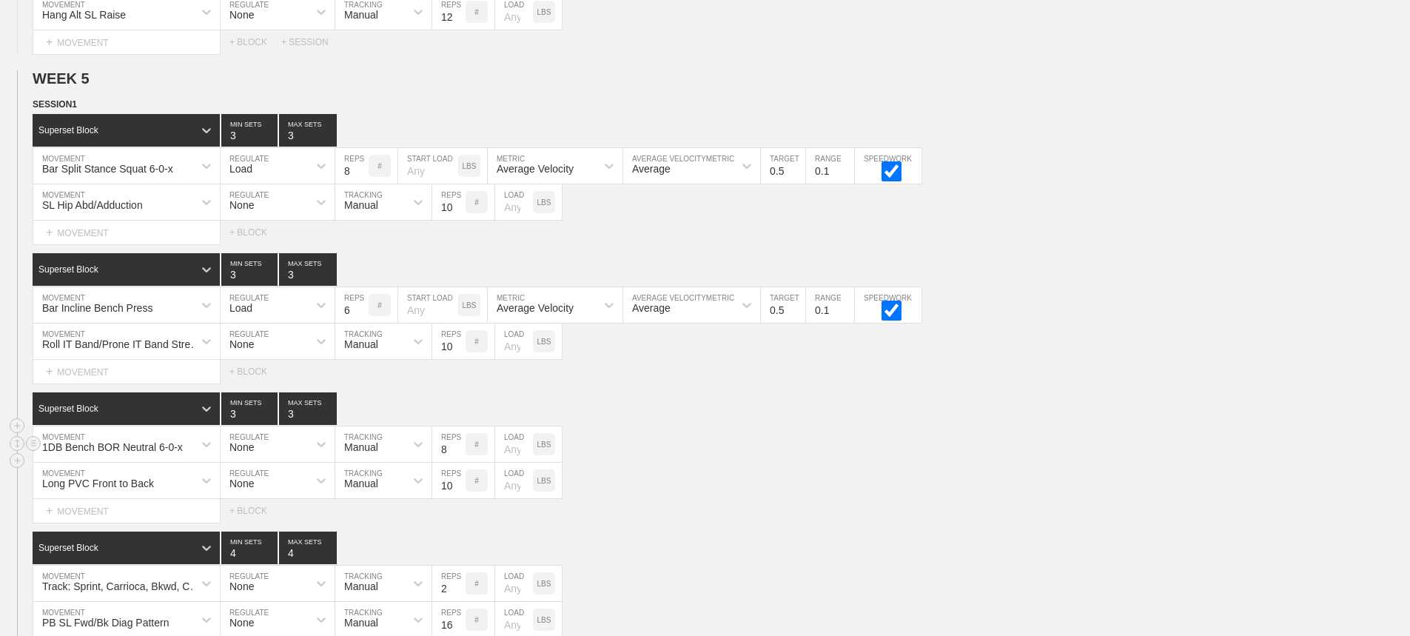
click at [1063, 450] on div "1DB Bench BOR Neutral 6-0-x MOVEMENT None REGULATE Manual TRACKING 8 REPS # LOA…" at bounding box center [705, 444] width 1410 height 36
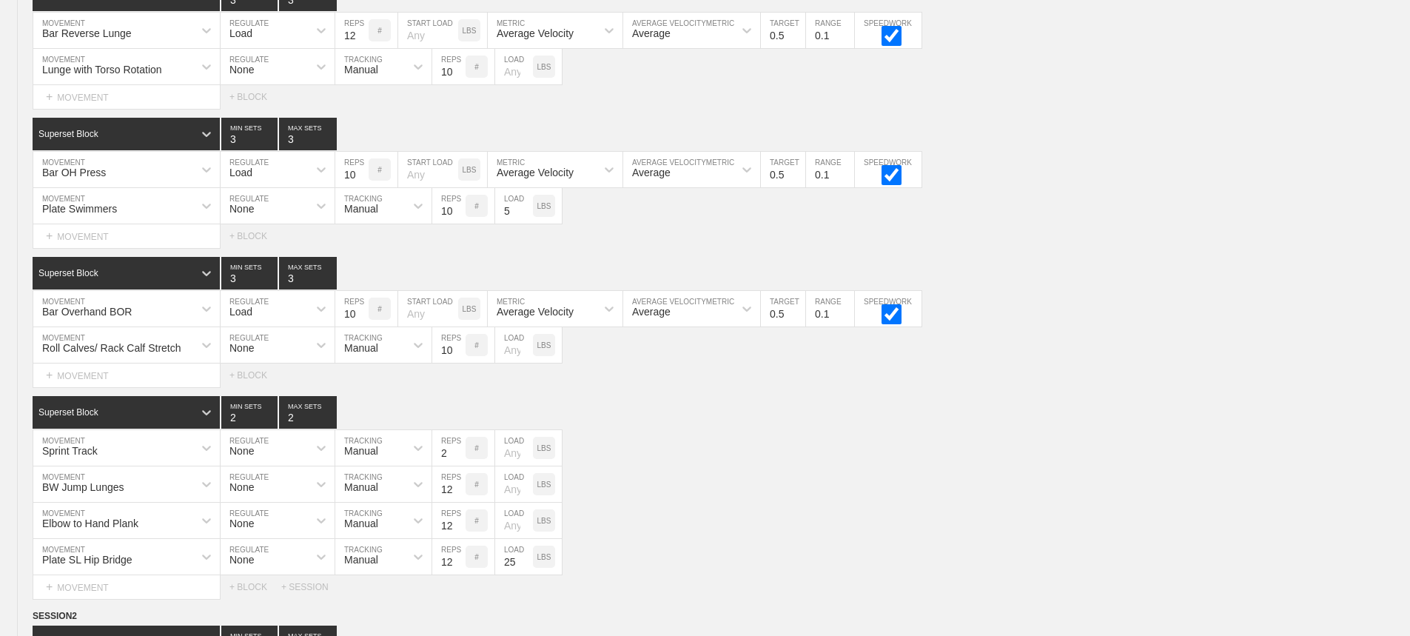
scroll to position [0, 0]
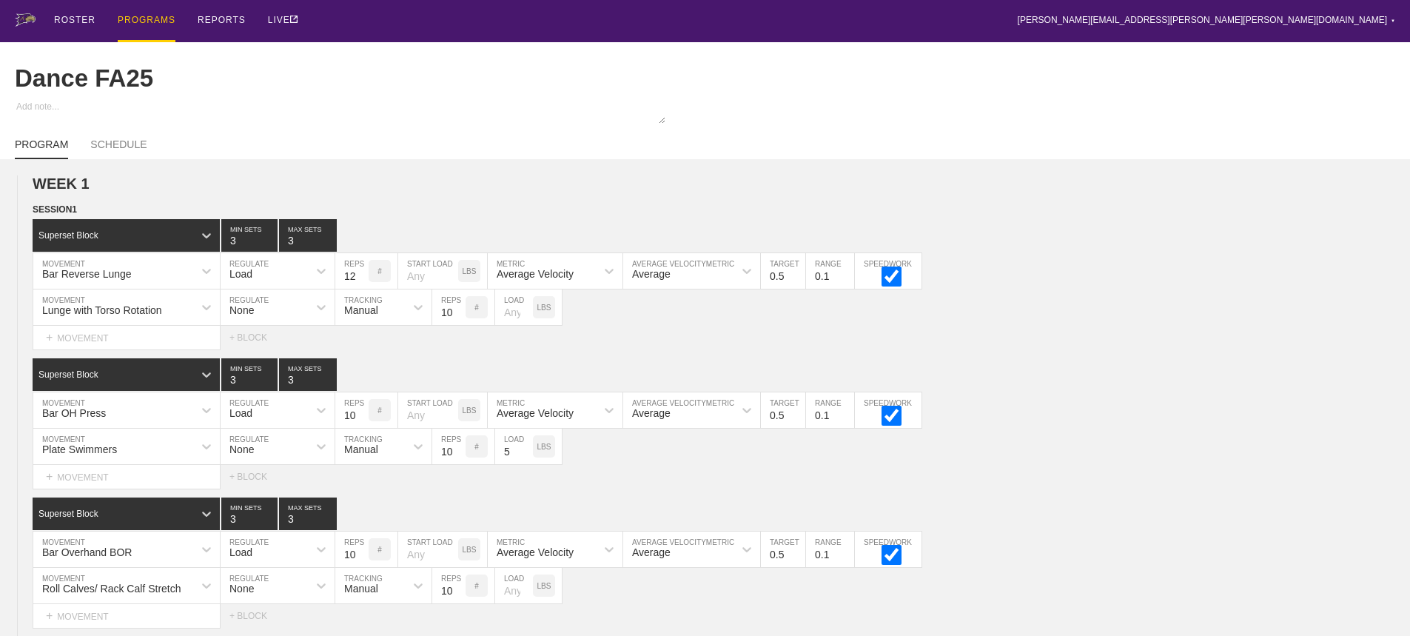
click at [151, 18] on div "PROGRAMS" at bounding box center [147, 21] width 58 height 42
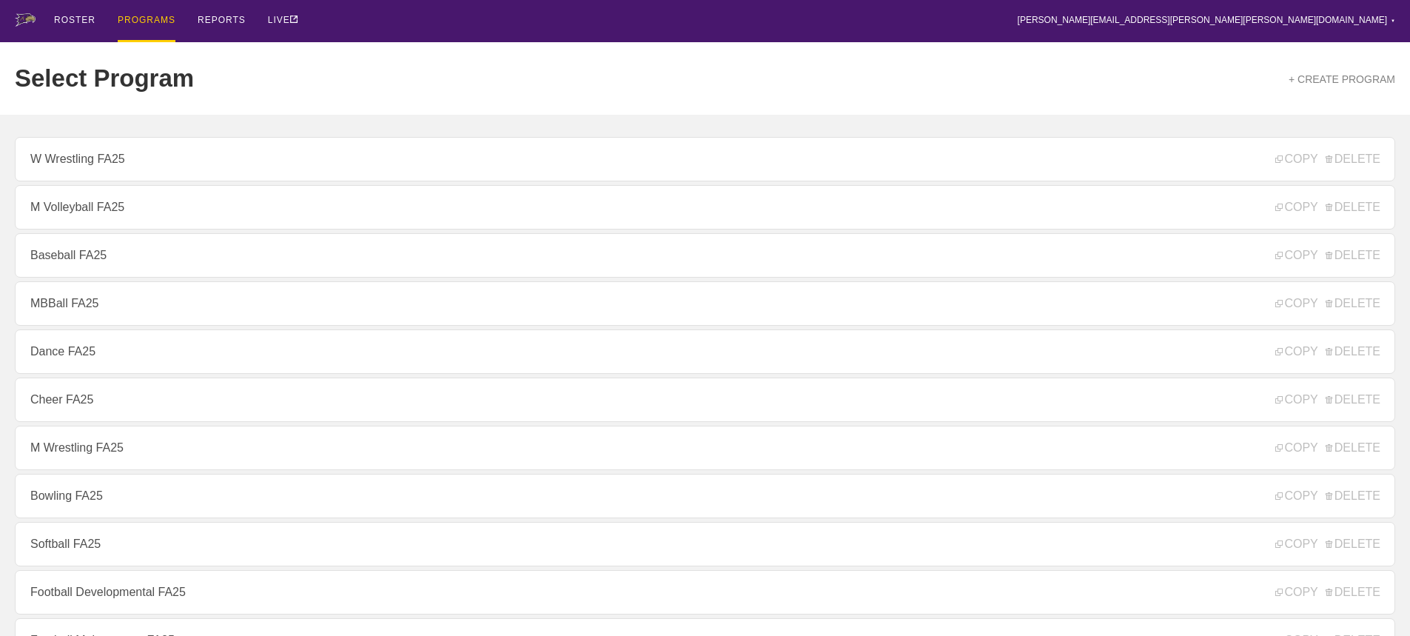
click at [379, 26] on div "ROSTER PROGRAMS REPORTS LIVE [PERSON_NAME][EMAIL_ADDRESS][PERSON_NAME][PERSON_N…" at bounding box center [705, 21] width 1381 height 42
click at [728, 24] on div "ROSTER PROGRAMS REPORTS LIVE [PERSON_NAME][EMAIL_ADDRESS][PERSON_NAME][PERSON_N…" at bounding box center [705, 21] width 1381 height 42
